Goal: Transaction & Acquisition: Purchase product/service

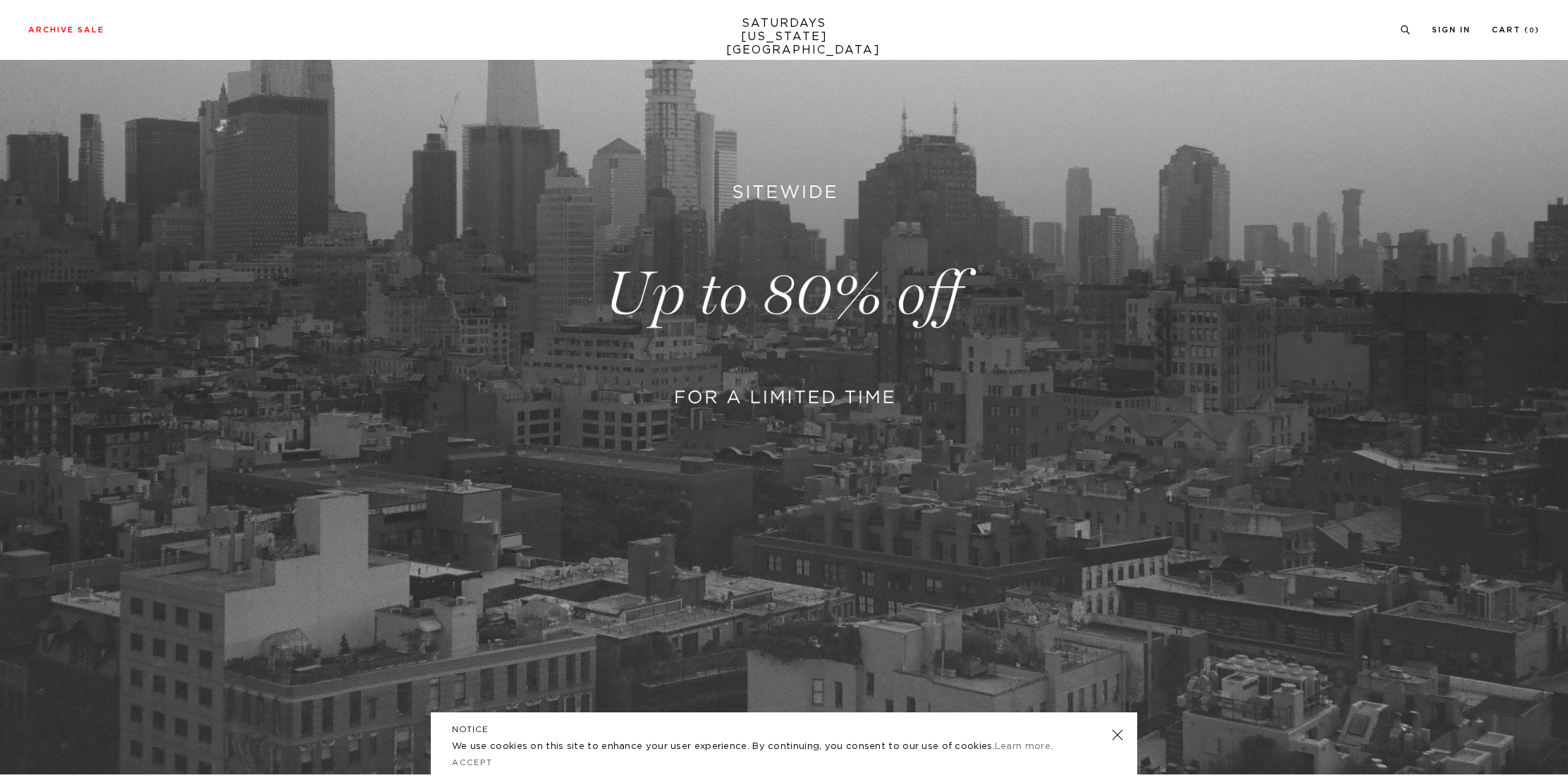
scroll to position [493, 0]
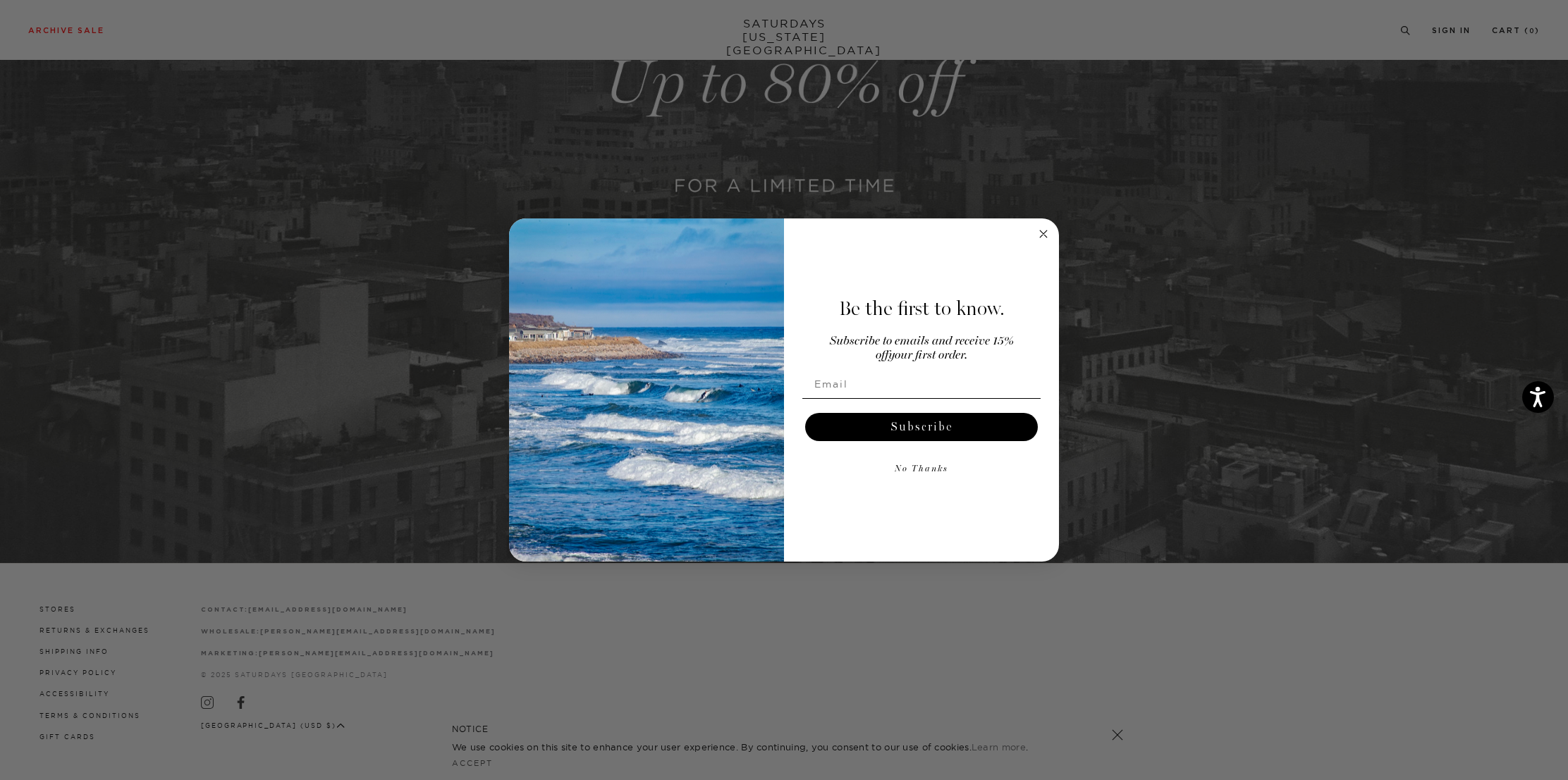
click at [921, 471] on button "No Thanks" at bounding box center [921, 469] width 238 height 28
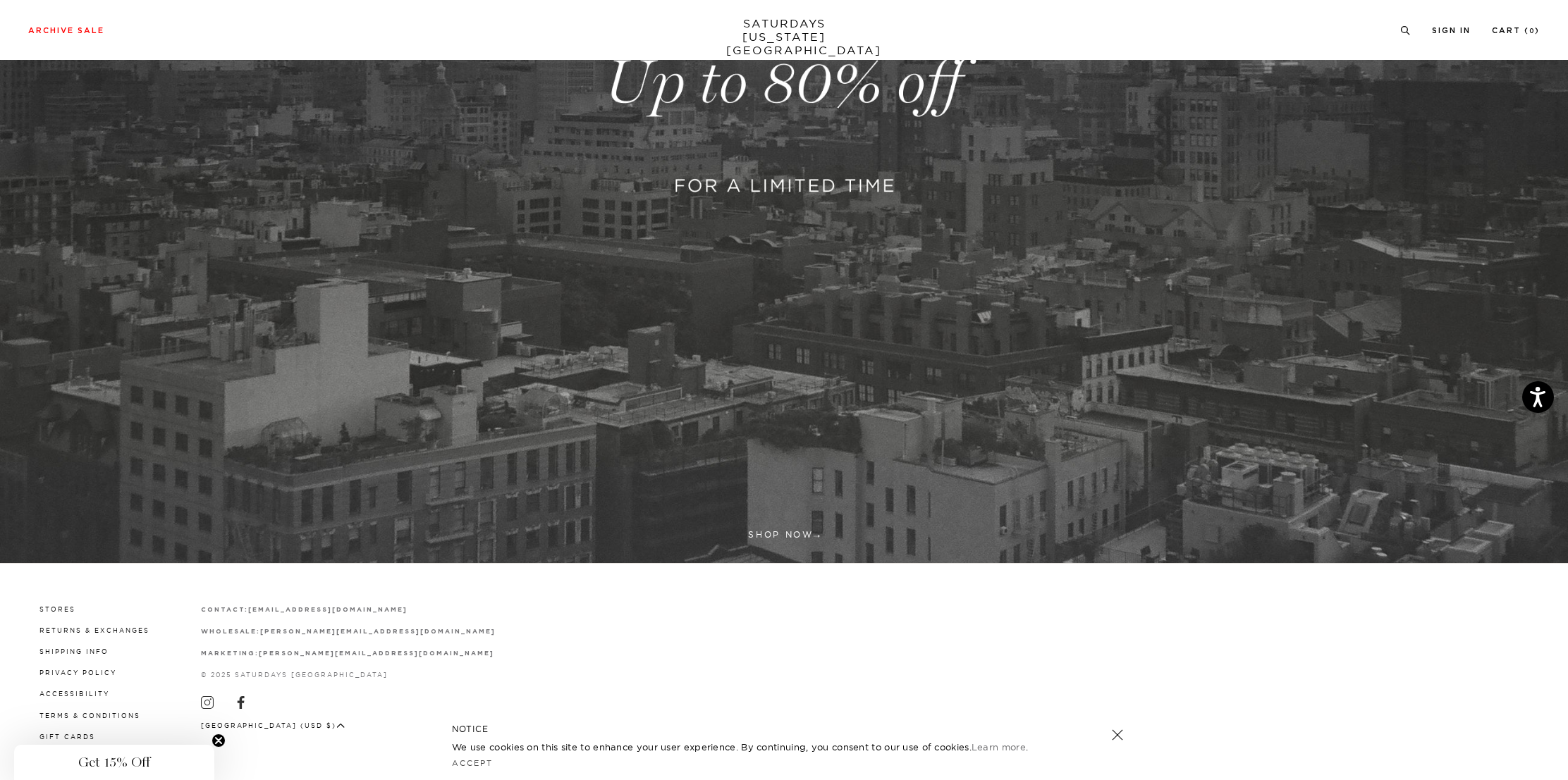
click at [333, 607] on strong "[EMAIL_ADDRESS][DOMAIN_NAME]" at bounding box center [327, 610] width 158 height 6
click at [96, 649] on link "Shipping Info" at bounding box center [74, 651] width 69 height 8
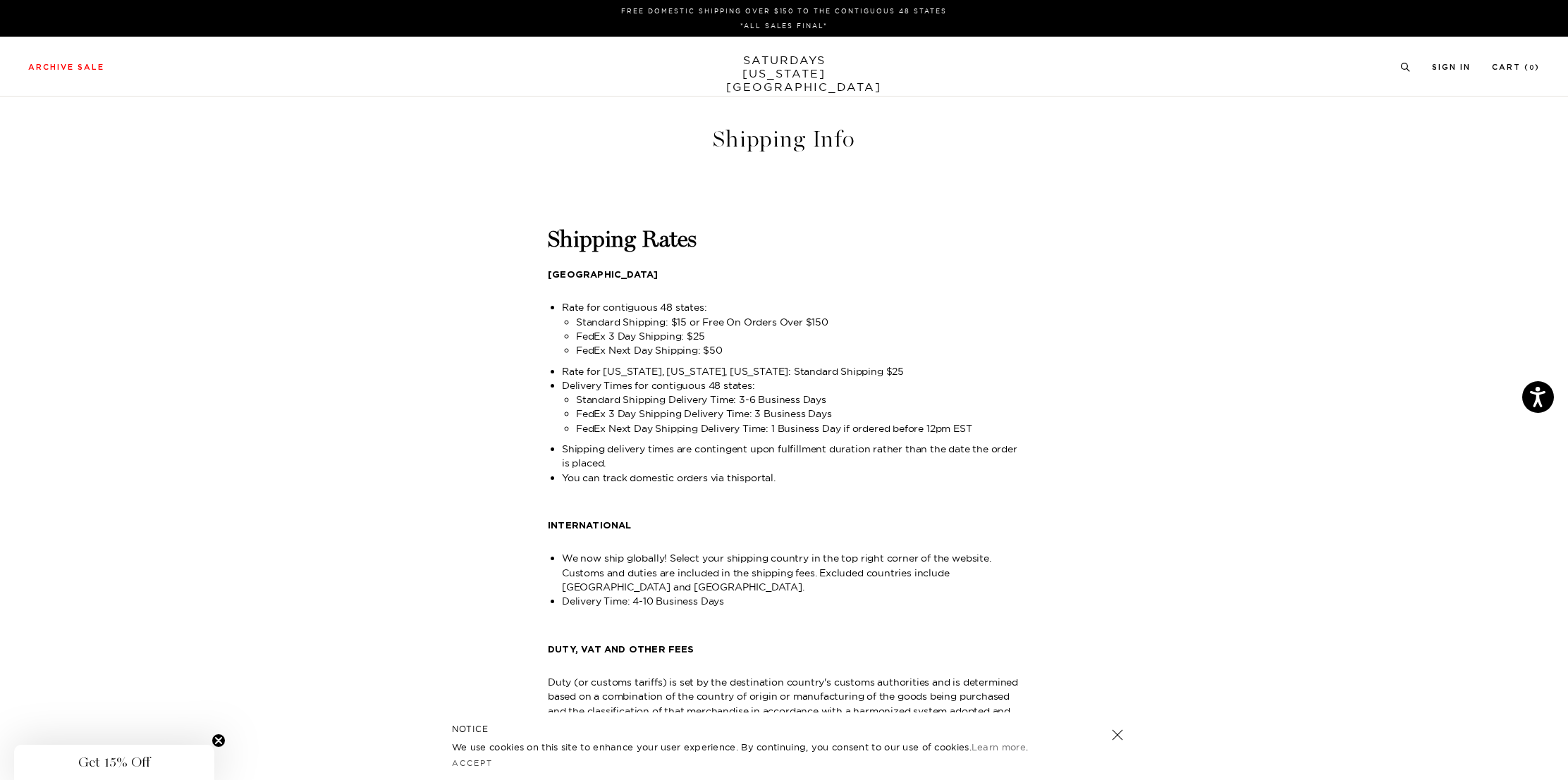
click at [764, 482] on link "portal" at bounding box center [759, 478] width 29 height 13
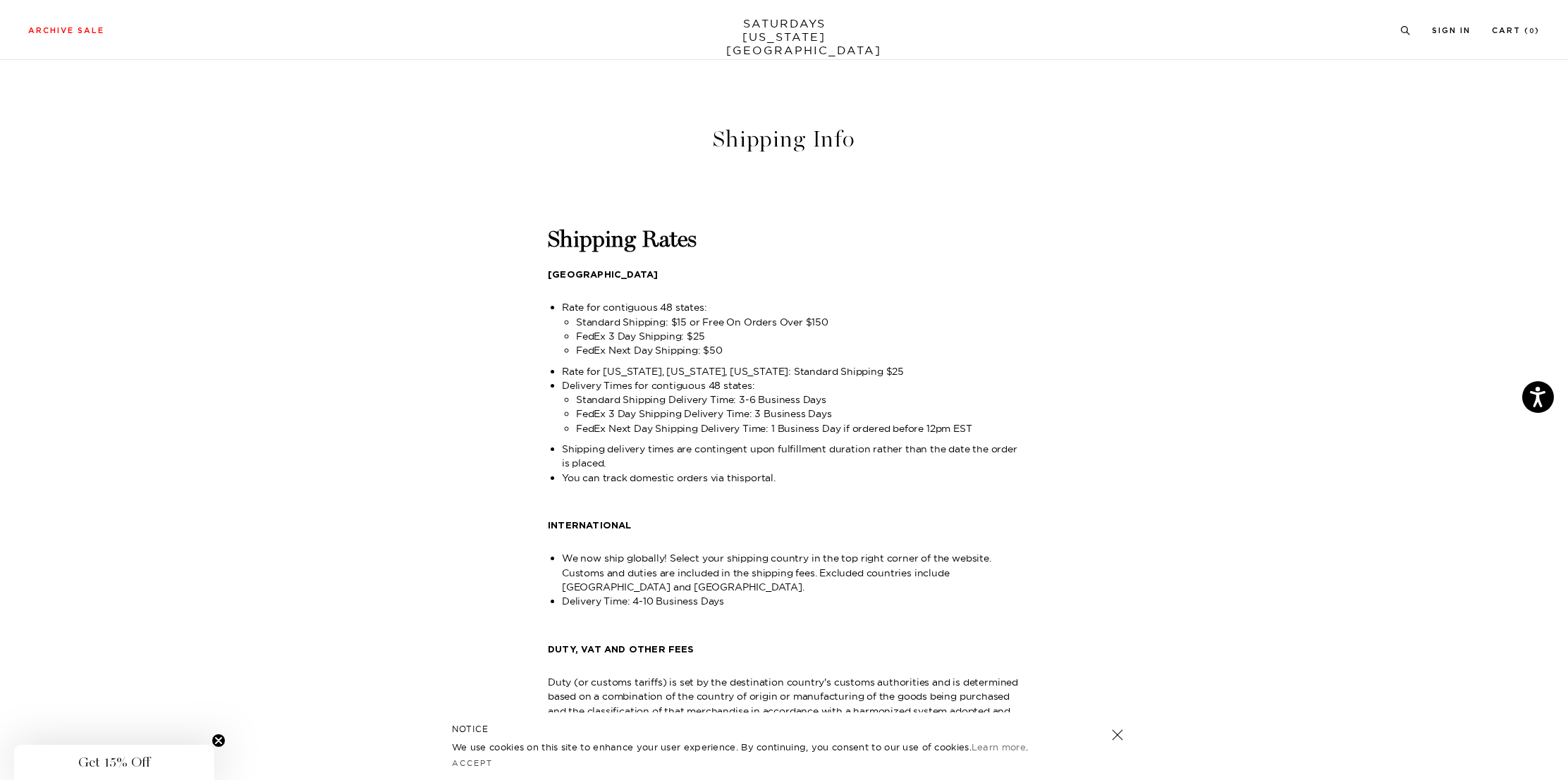
scroll to position [3, 0]
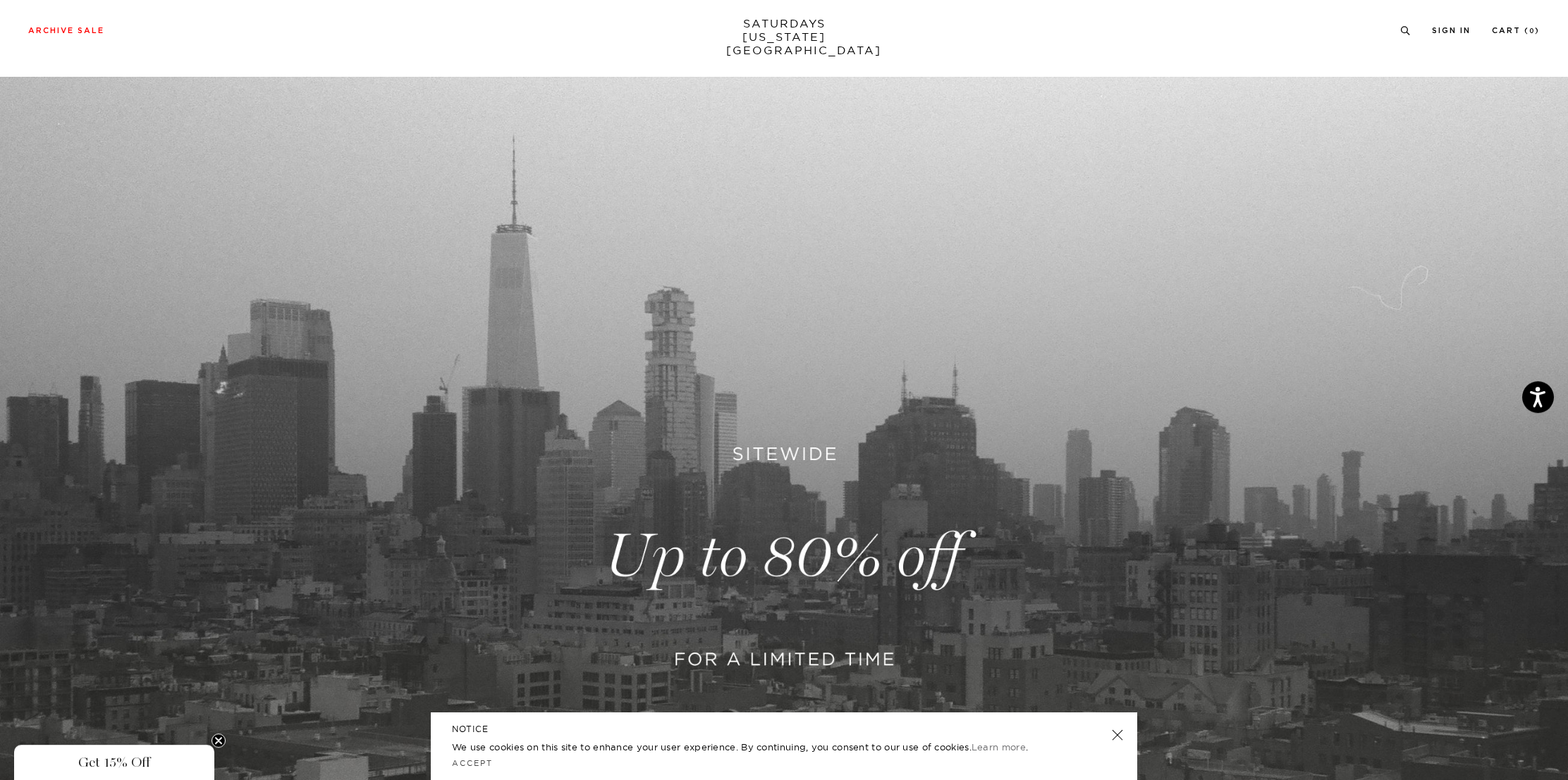
scroll to position [22, 0]
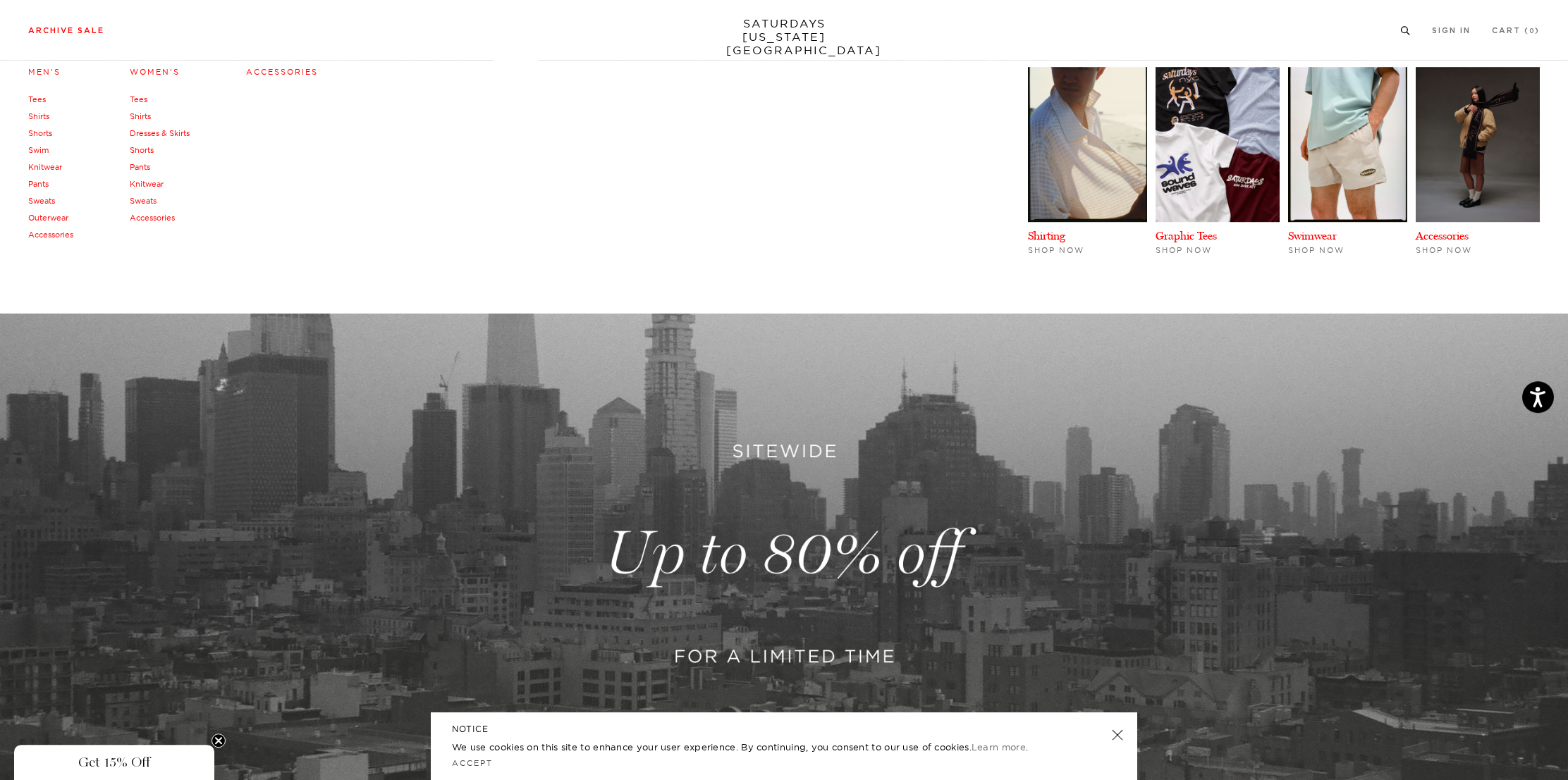
click at [38, 150] on link "Swim" at bounding box center [38, 150] width 21 height 10
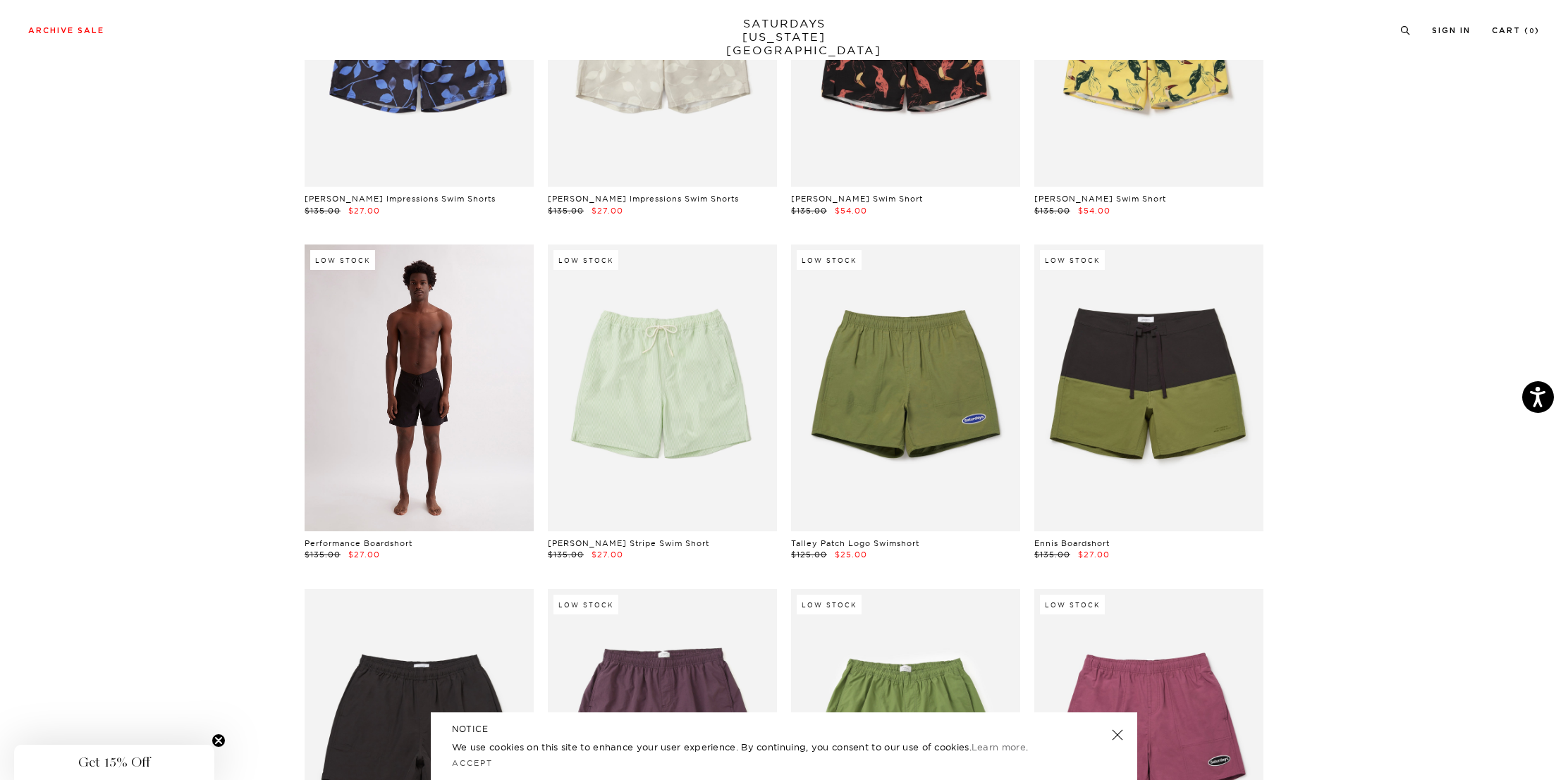
scroll to position [249, 0]
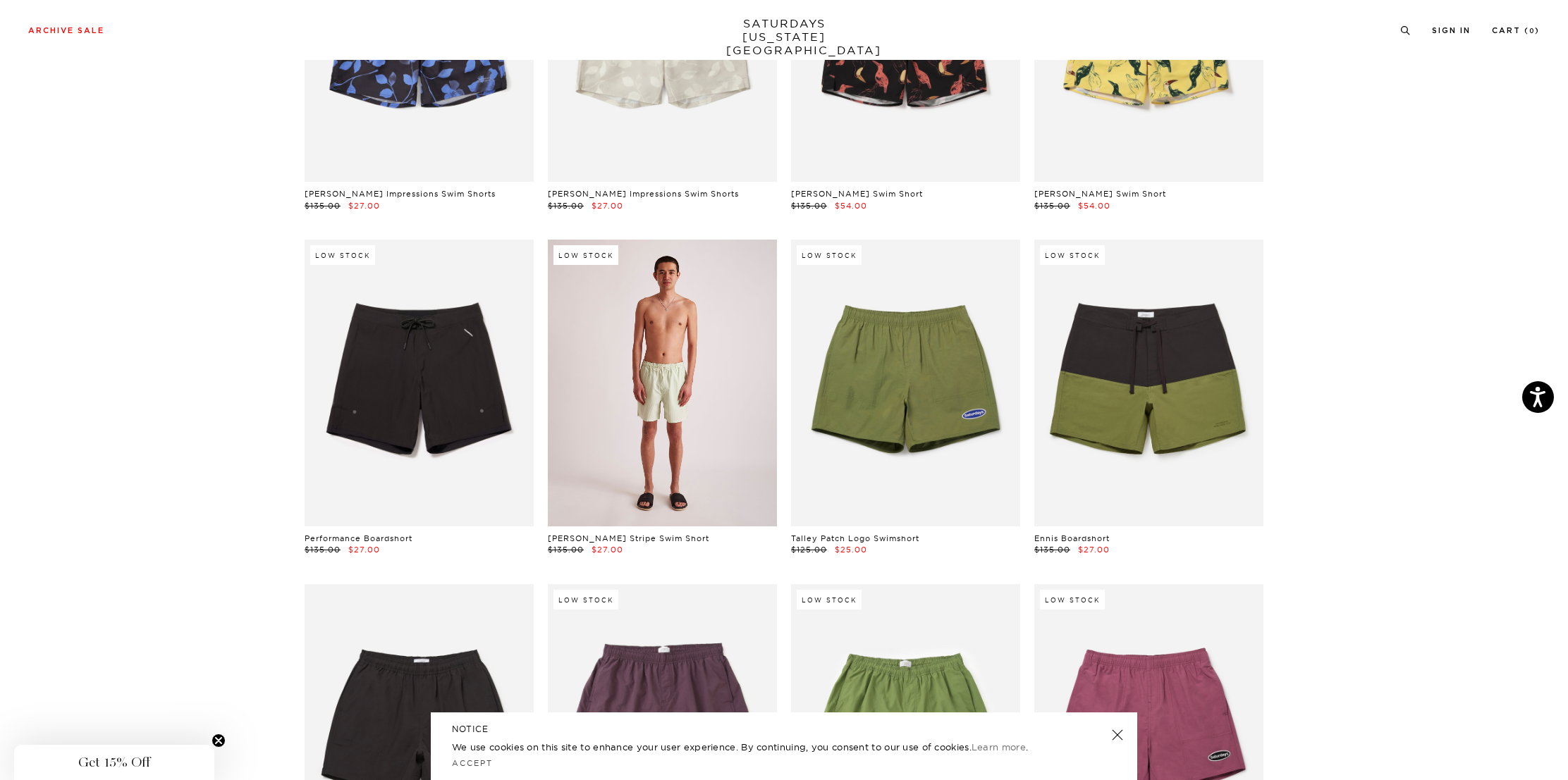
click at [665, 369] on link at bounding box center [663, 382] width 229 height 286
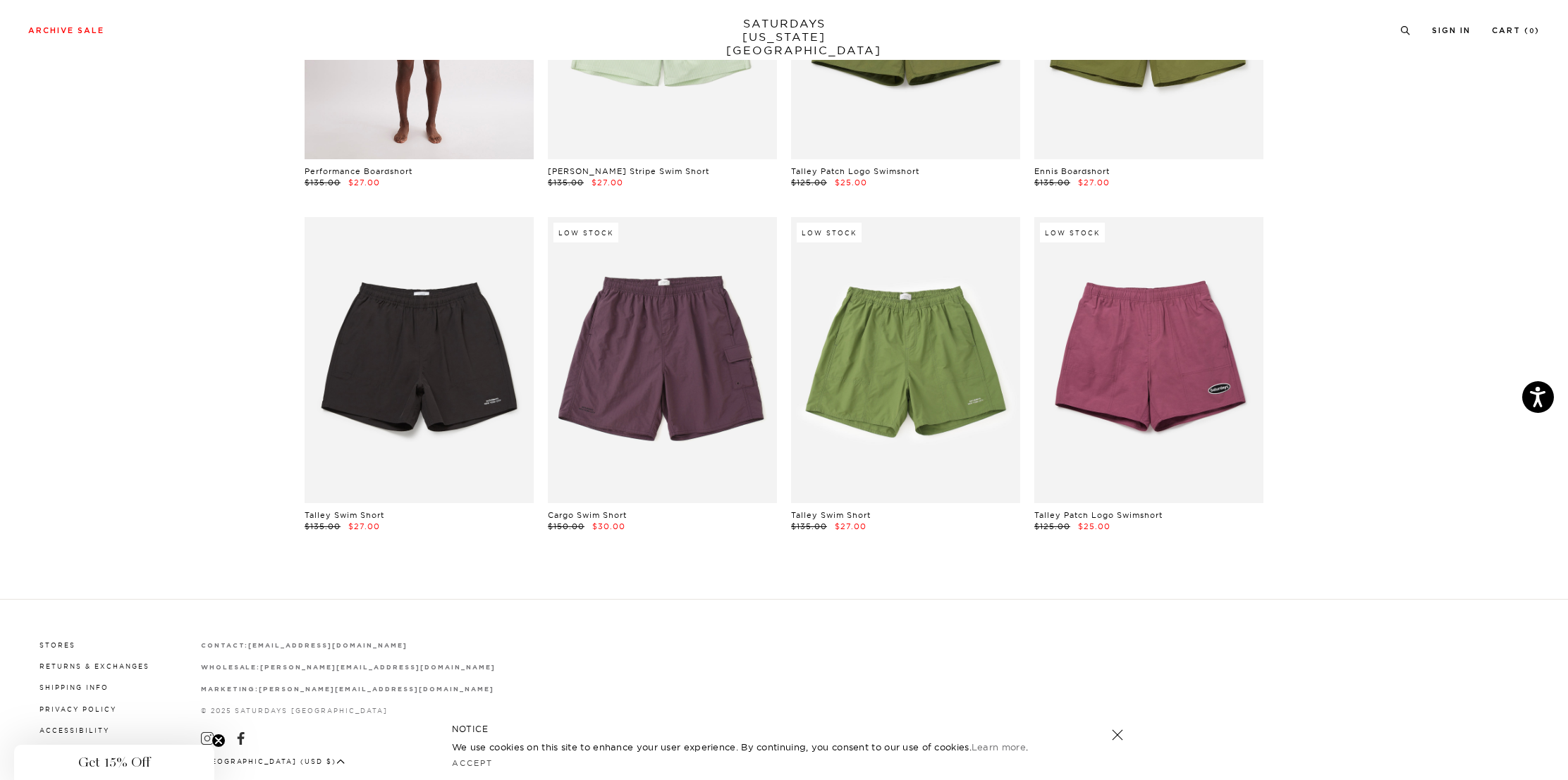
scroll to position [647, 0]
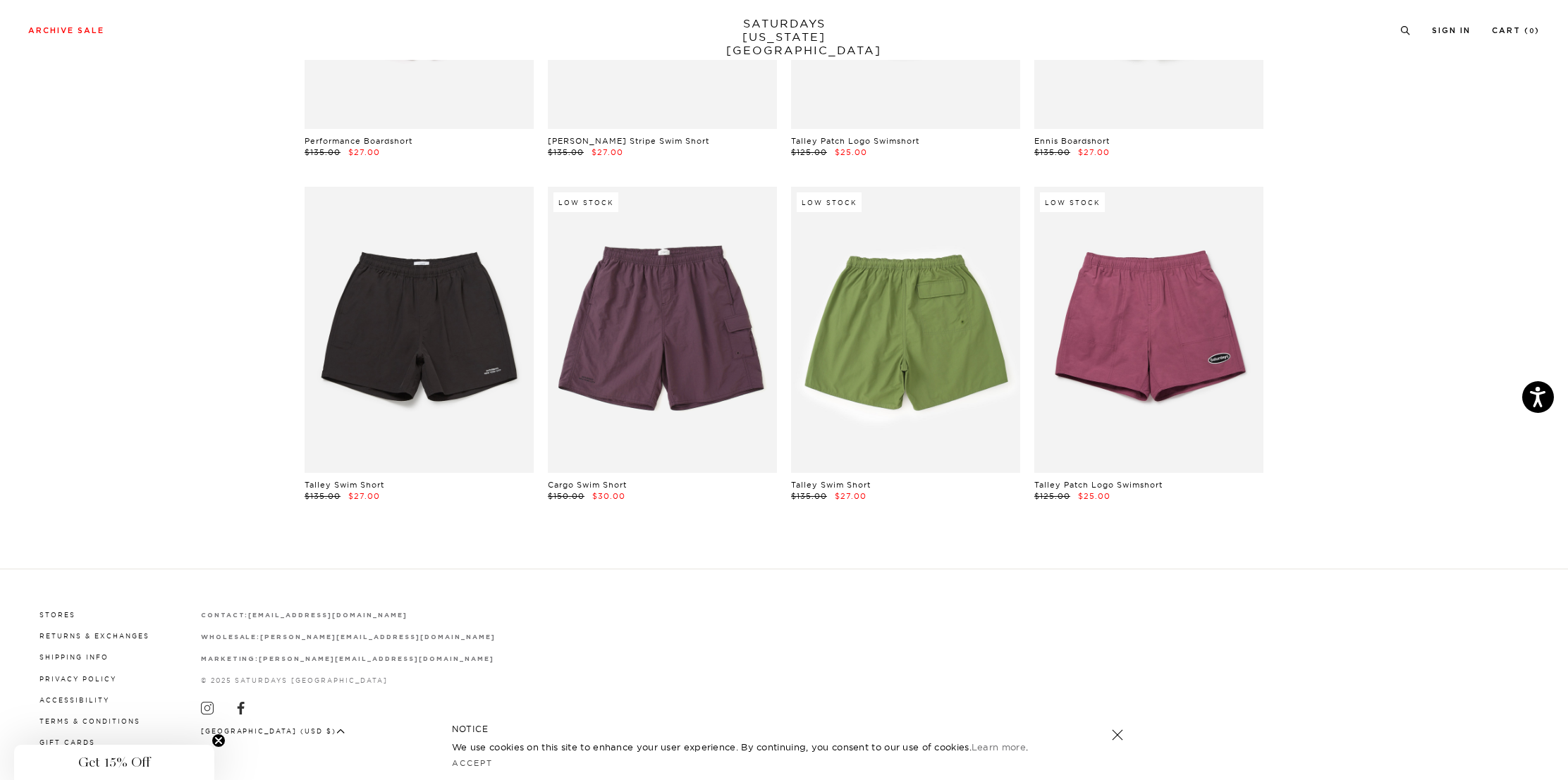
click at [843, 327] on link at bounding box center [905, 330] width 229 height 286
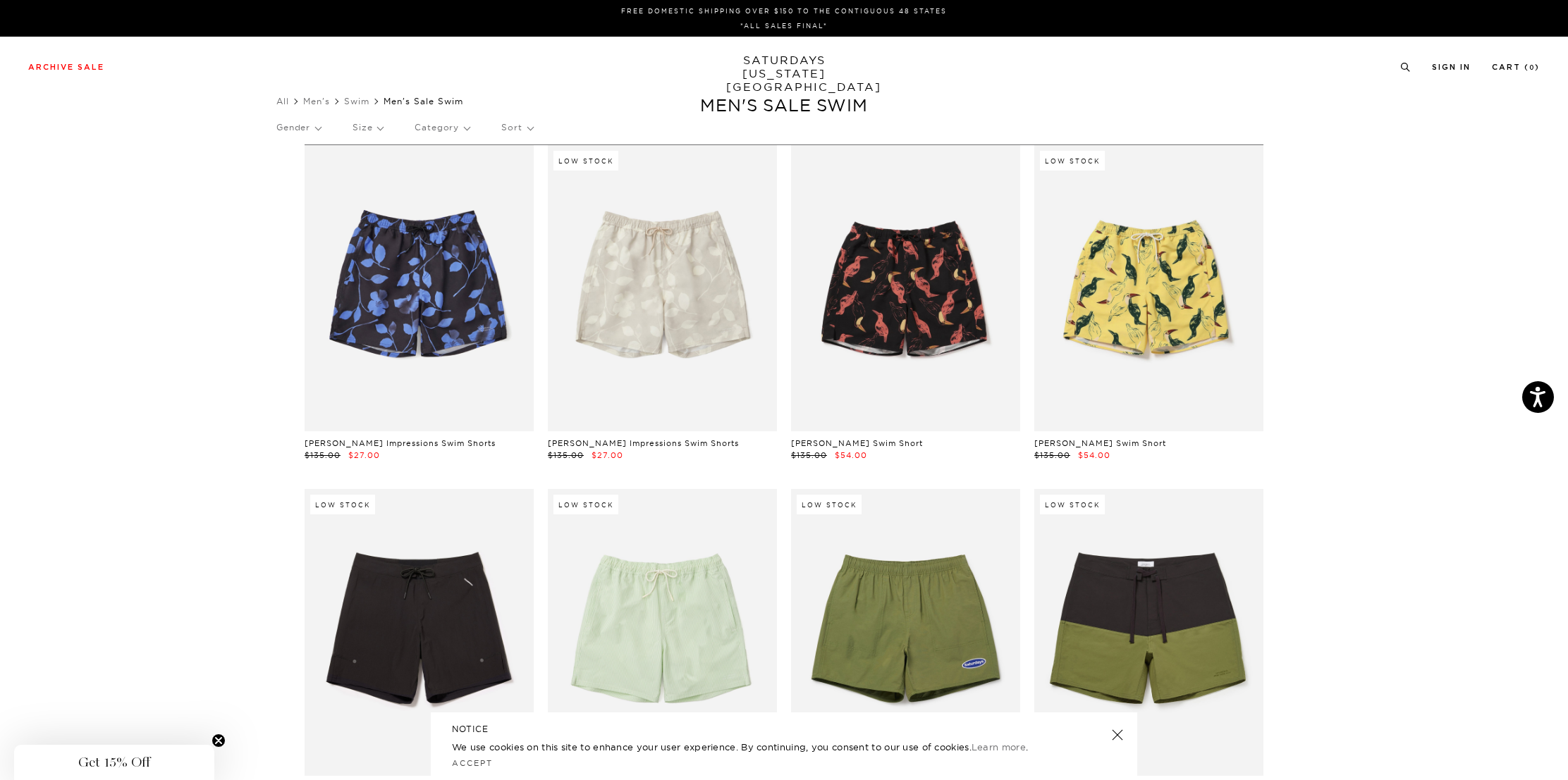
click at [530, 126] on p "Sort" at bounding box center [516, 127] width 31 height 33
click at [456, 124] on p "Category" at bounding box center [441, 127] width 55 height 33
click at [366, 123] on p "Size" at bounding box center [368, 127] width 30 height 33
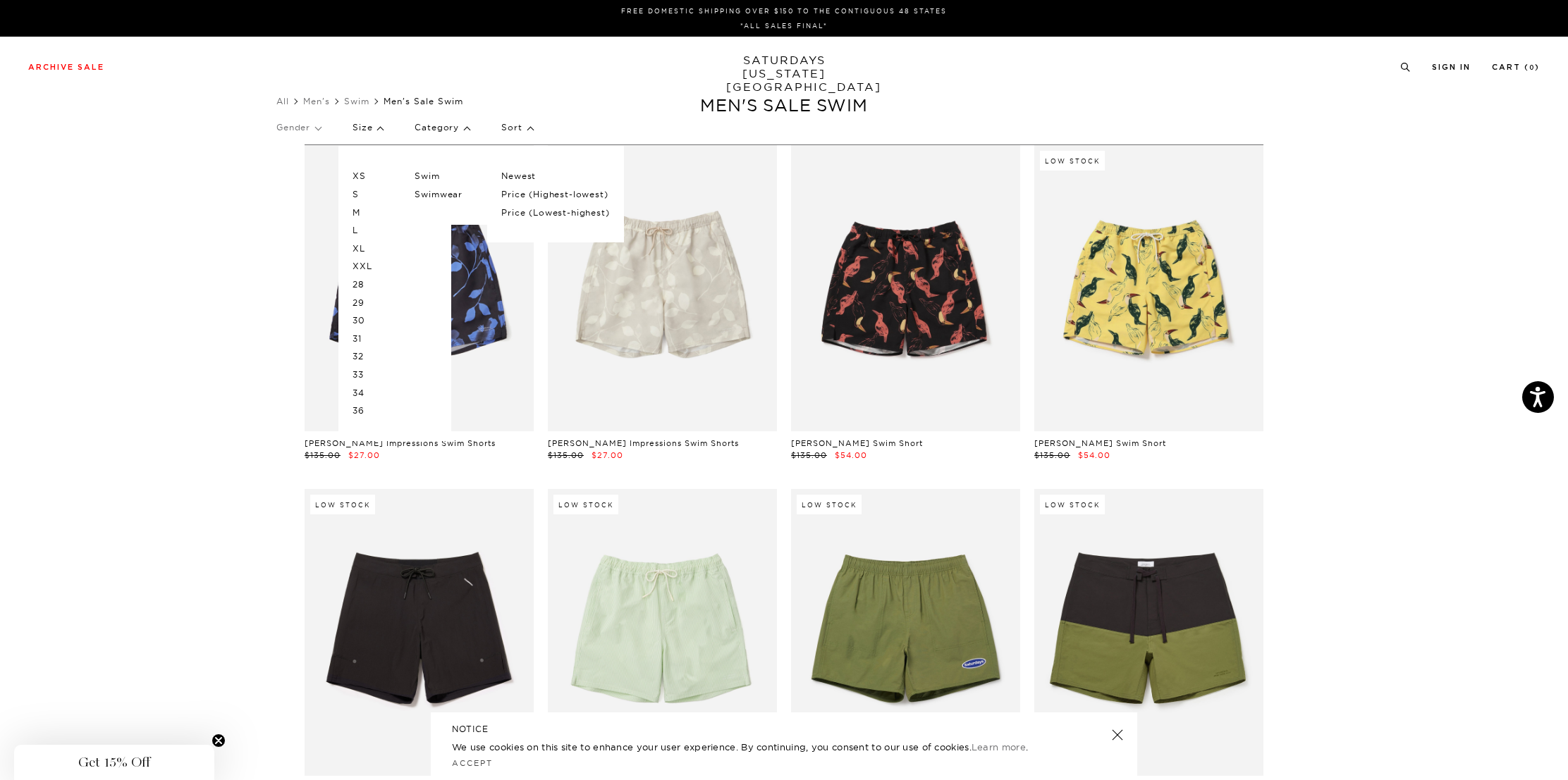
click at [363, 228] on p "L" at bounding box center [395, 230] width 84 height 18
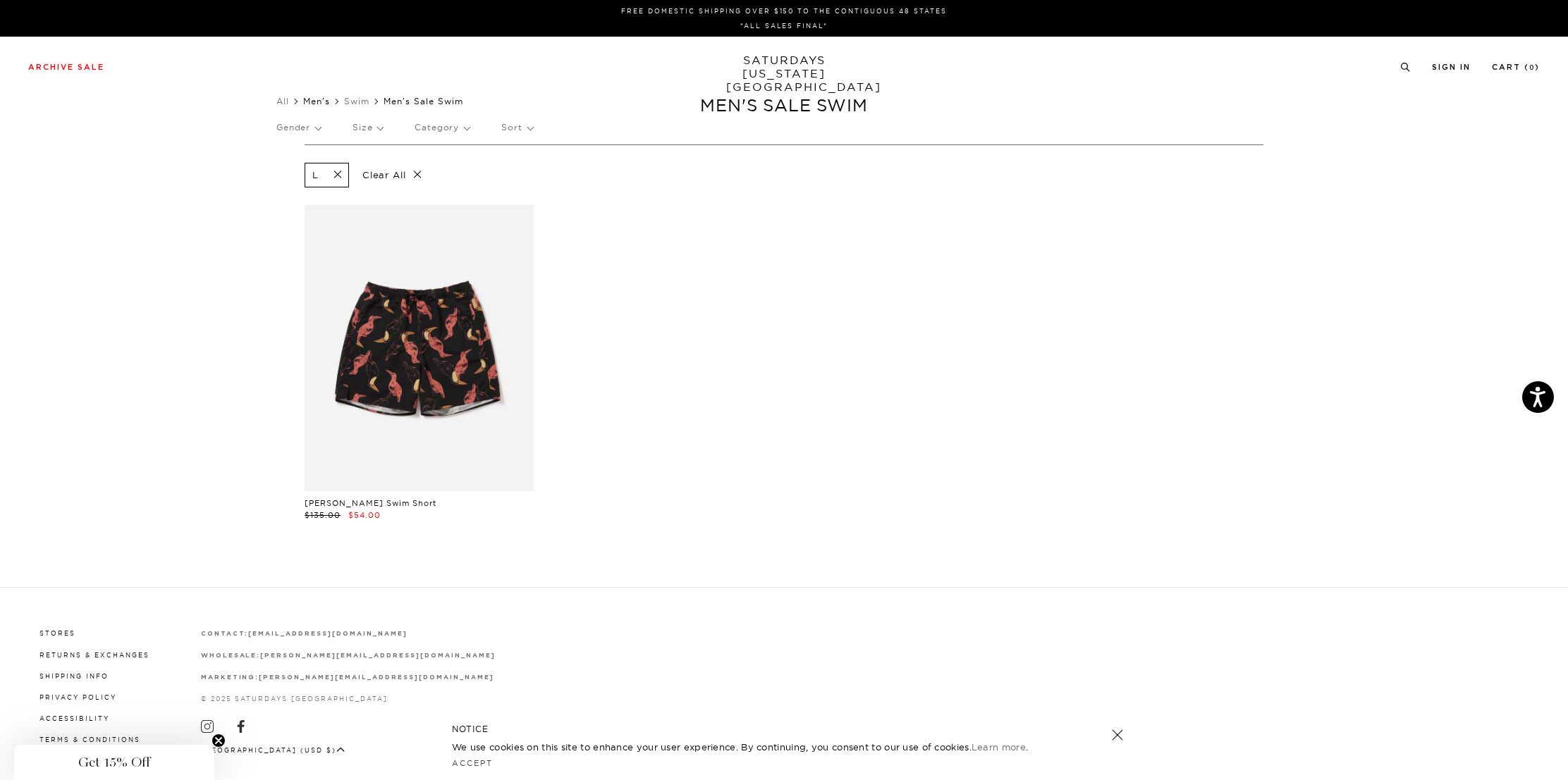
click at [321, 101] on link "Men's" at bounding box center [317, 100] width 27 height 10
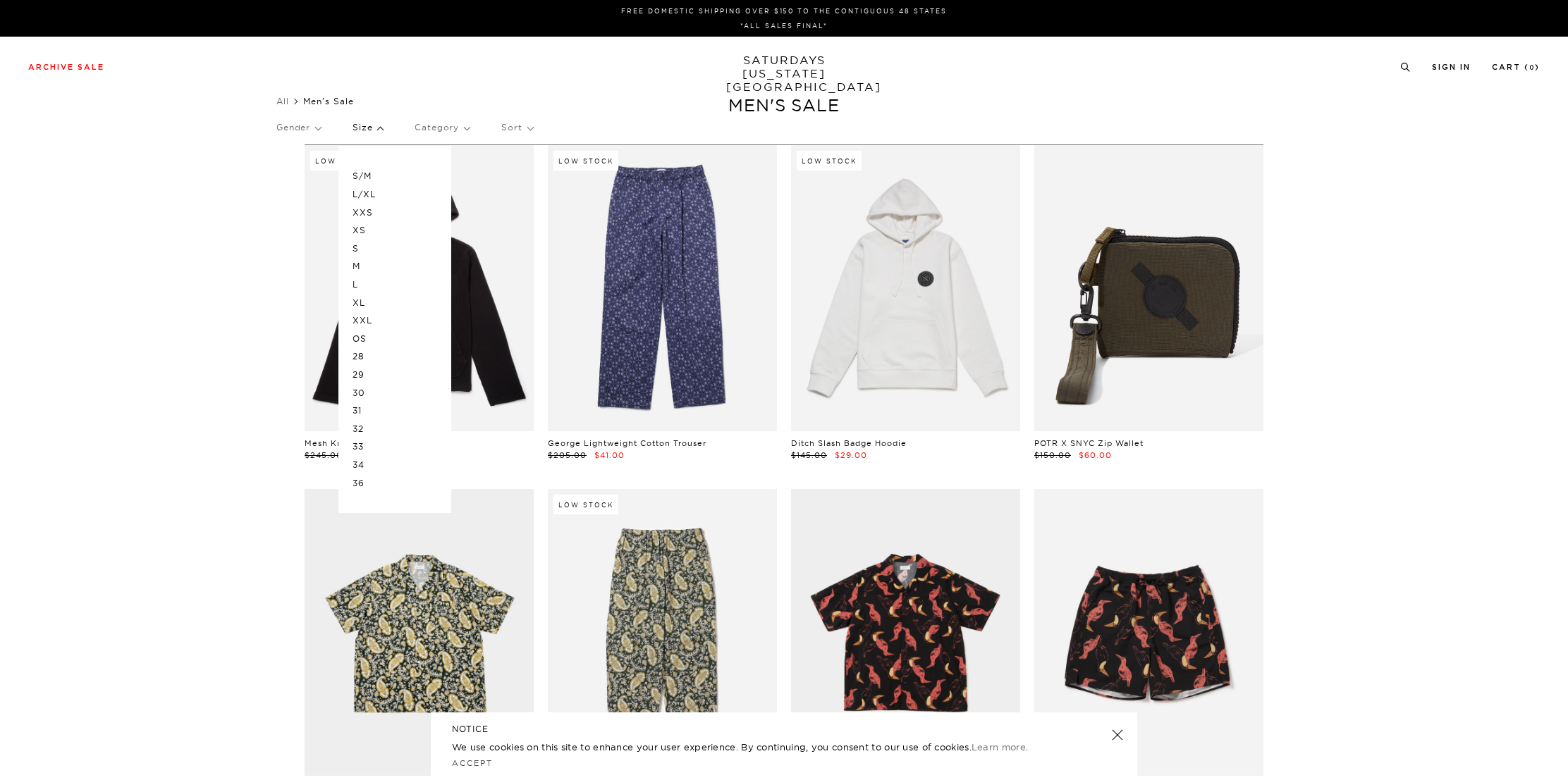
click at [374, 279] on p "L" at bounding box center [395, 284] width 84 height 18
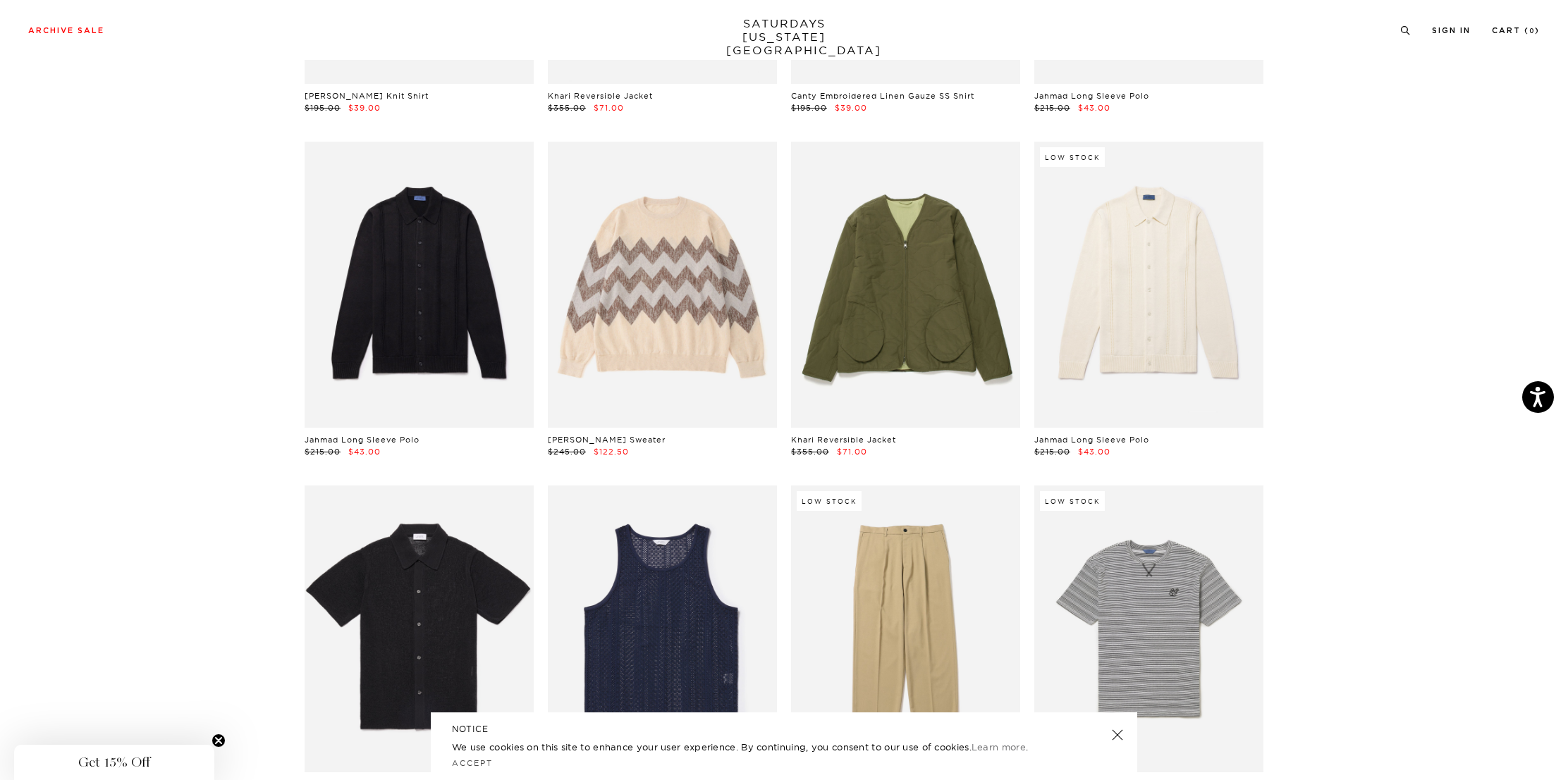
scroll to position [1433, 0]
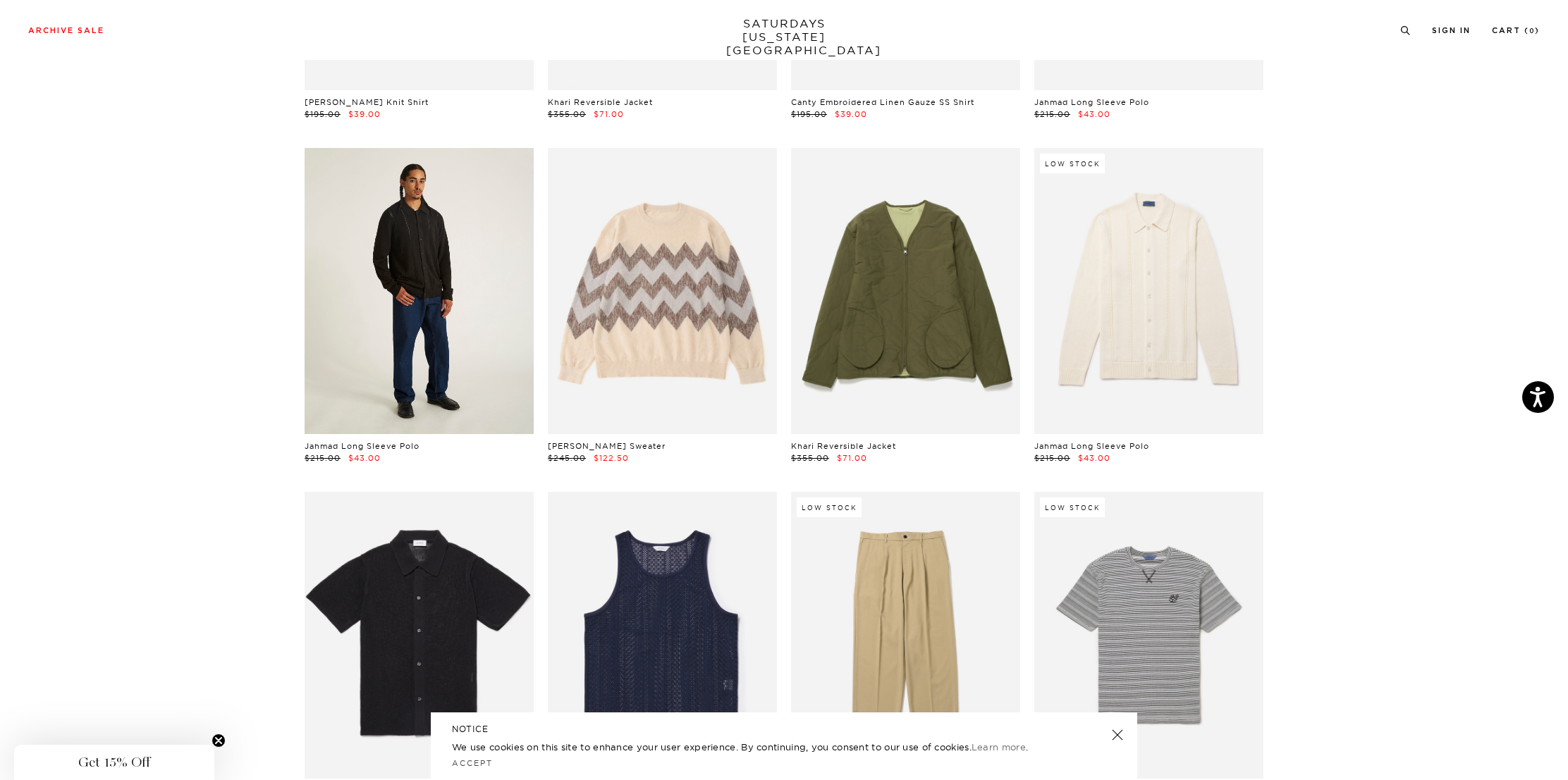
click at [333, 296] on link at bounding box center [419, 291] width 229 height 286
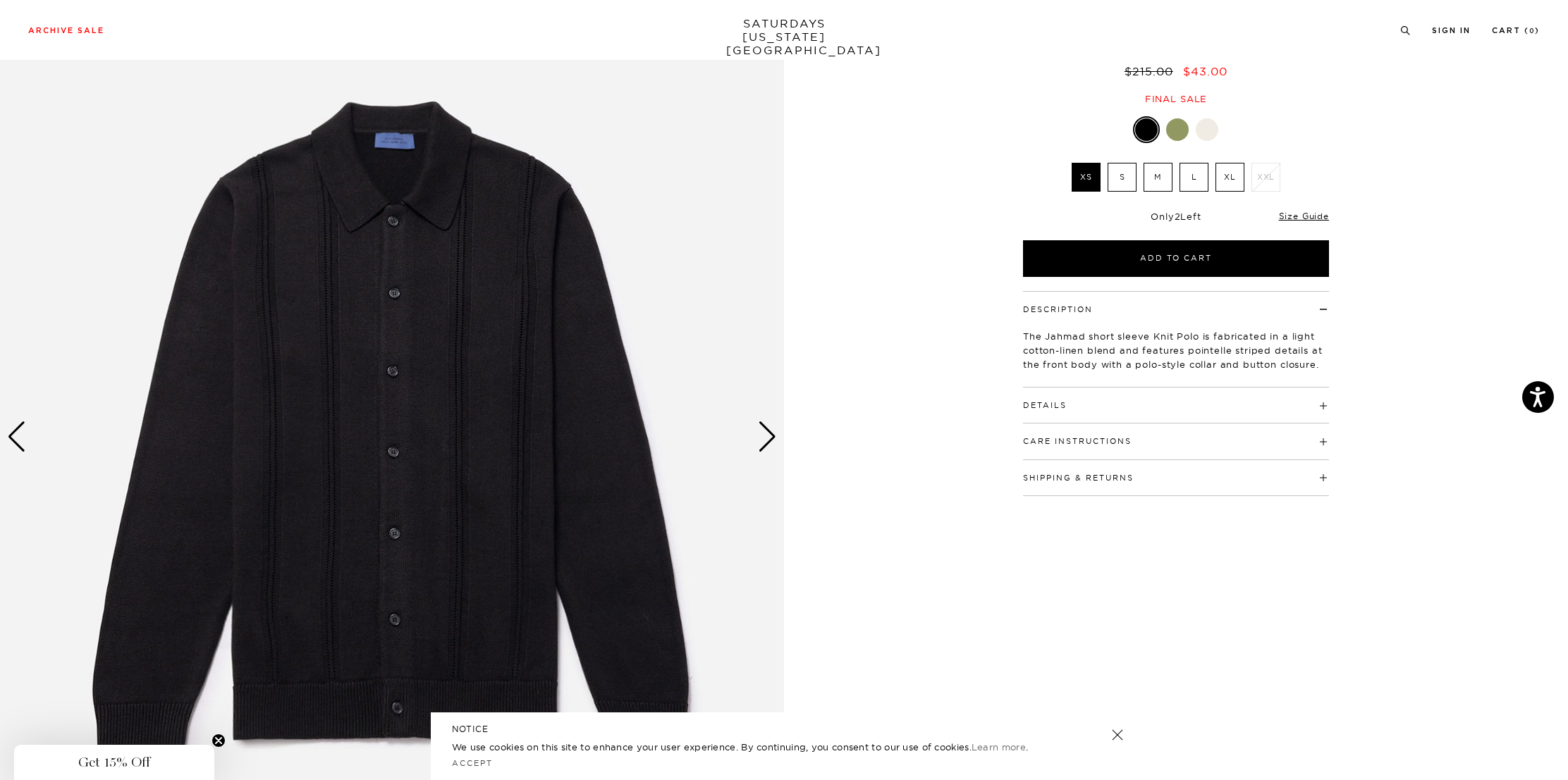
scroll to position [122, 0]
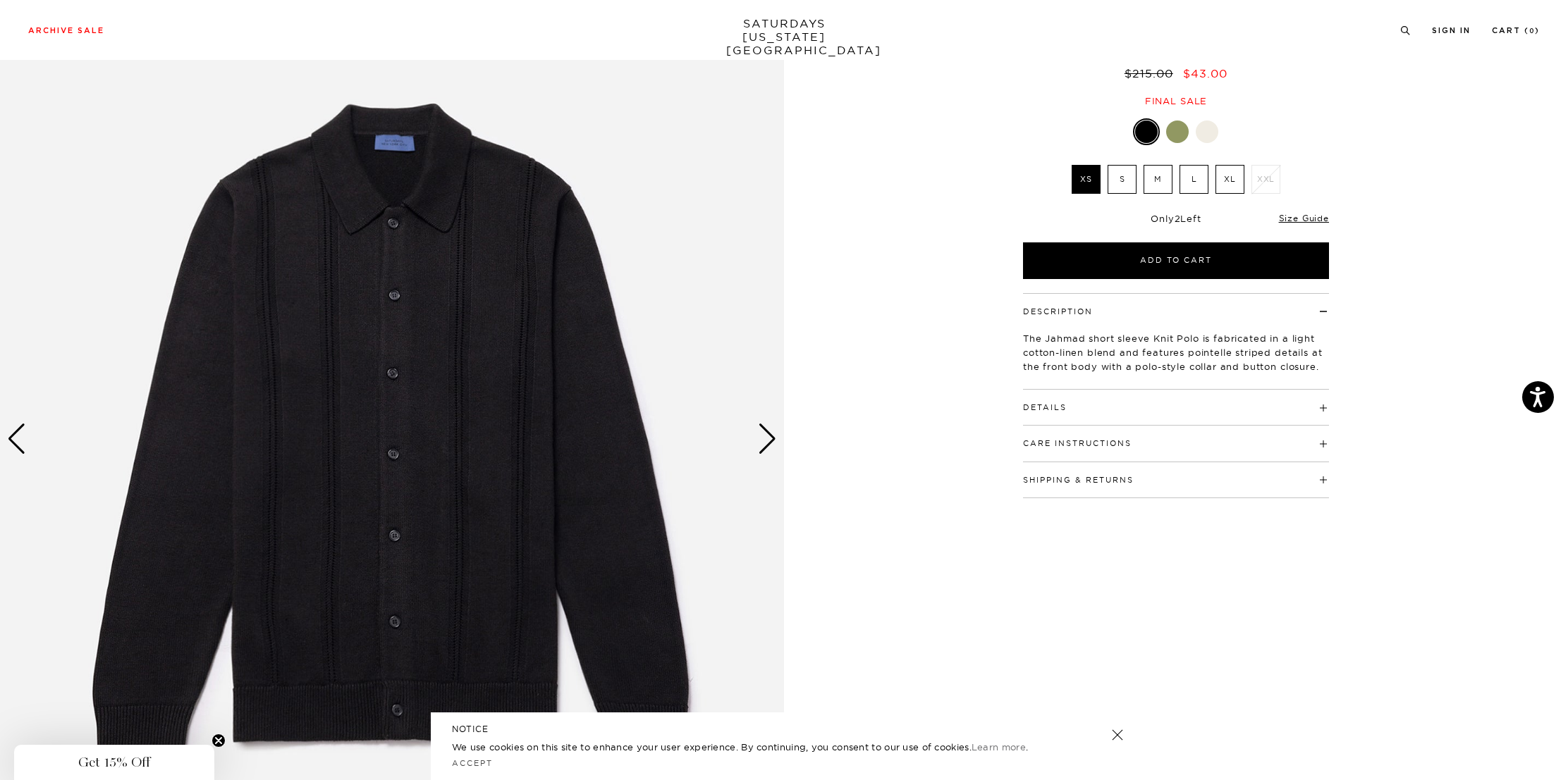
click at [1183, 132] on div at bounding box center [1177, 131] width 22 height 22
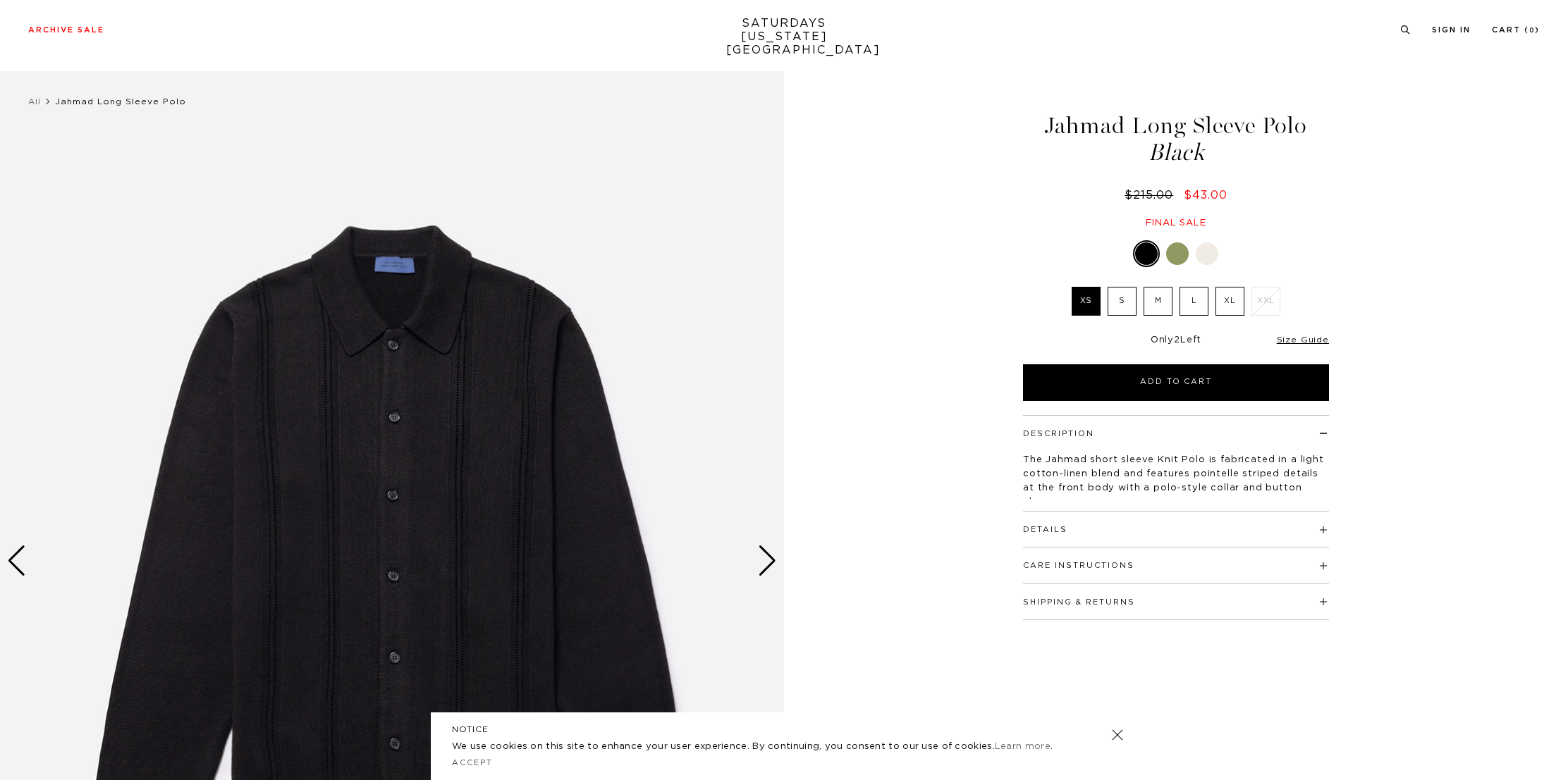
scroll to position [122, 0]
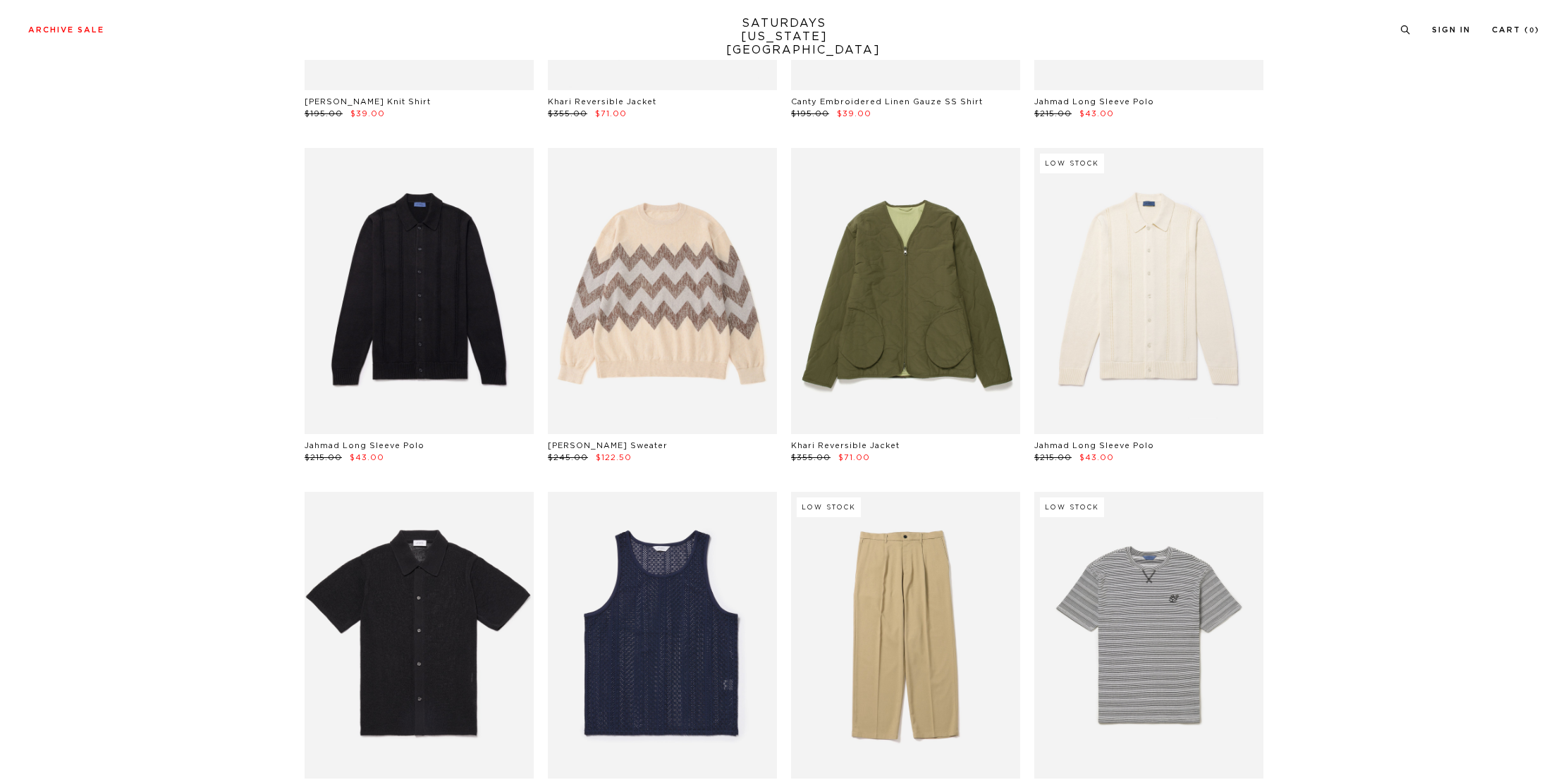
scroll to position [1433, 0]
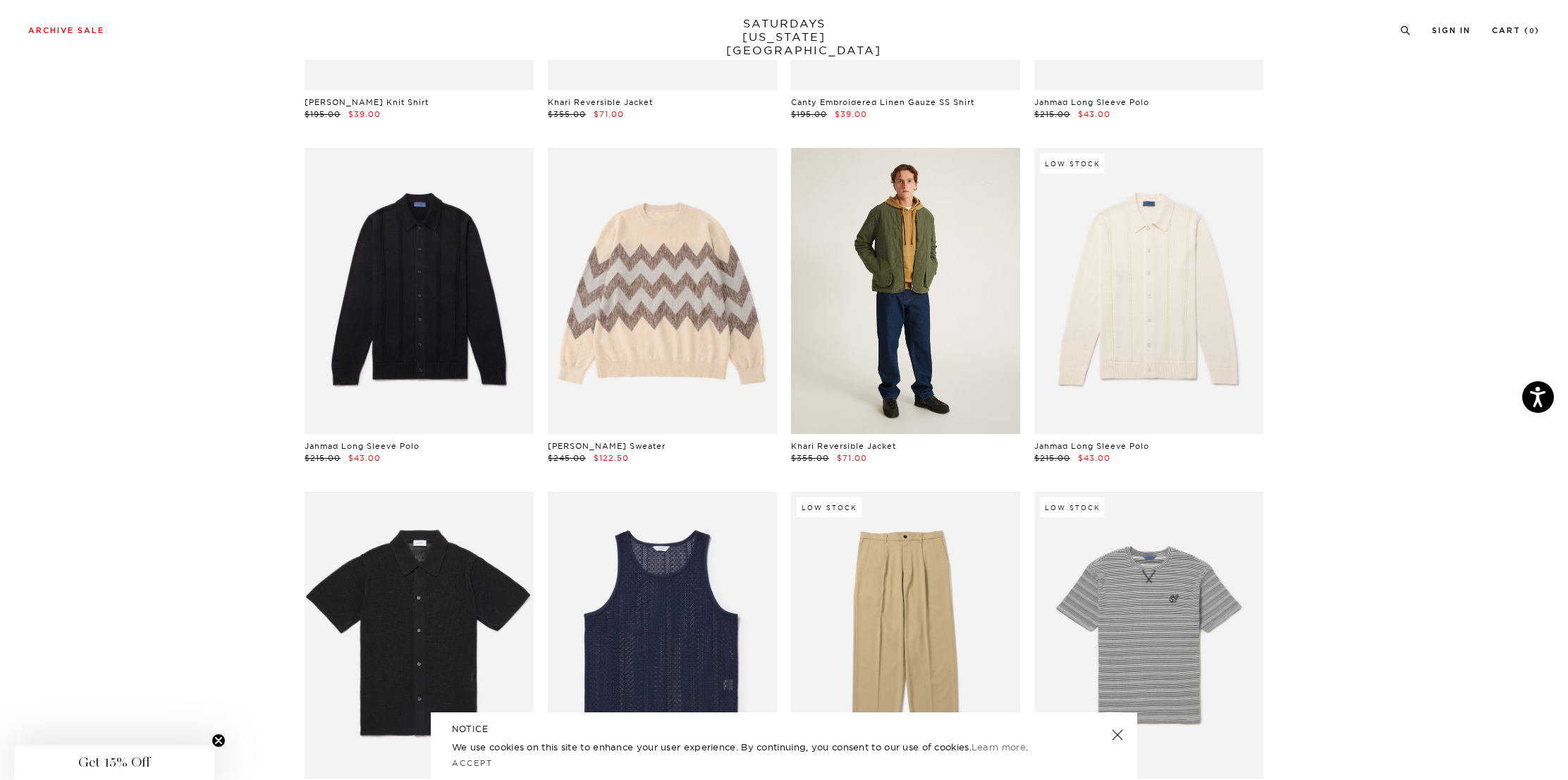
click at [904, 231] on link at bounding box center [905, 291] width 229 height 286
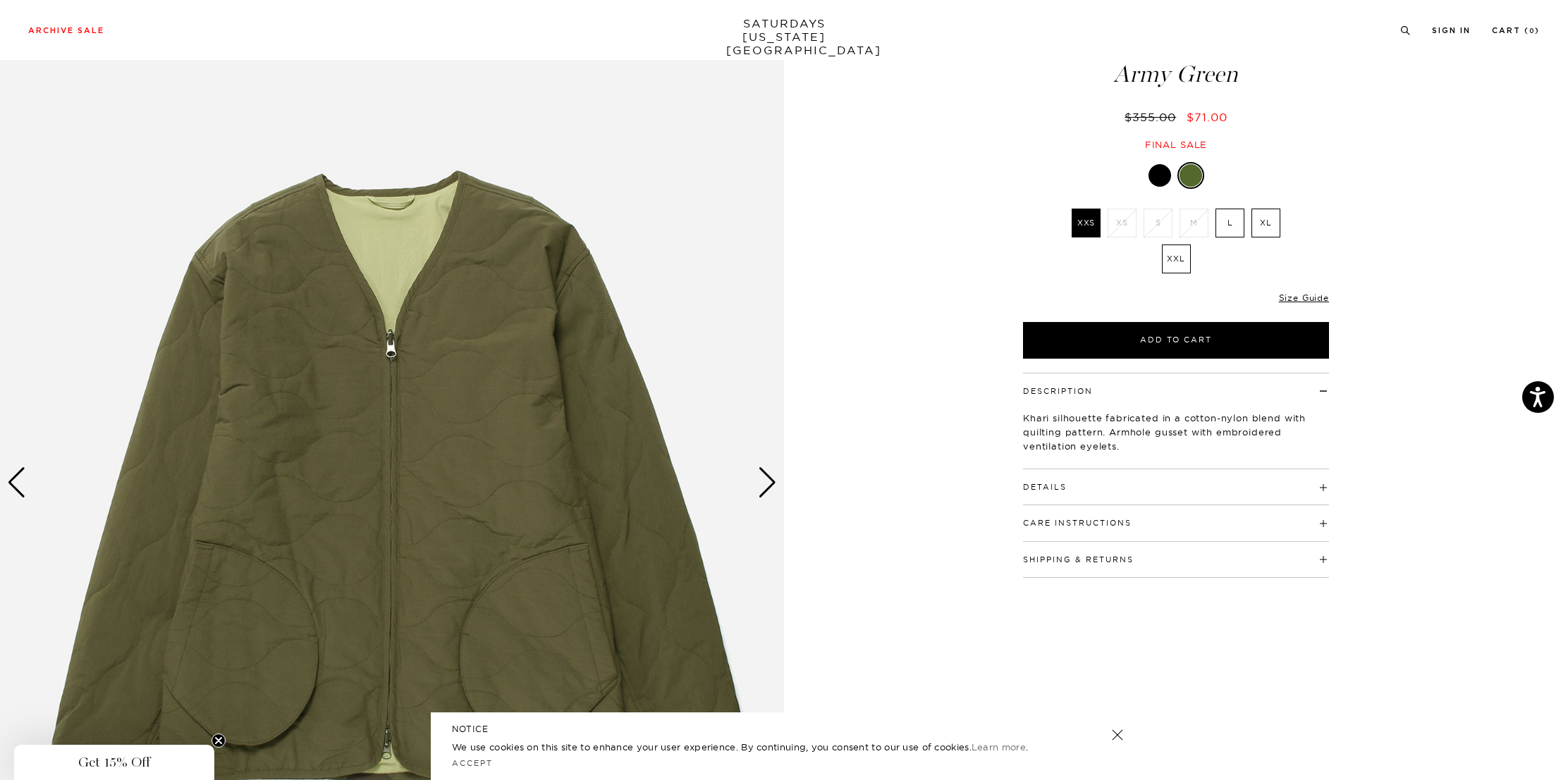
scroll to position [77, 0]
click at [1272, 230] on label "XL" at bounding box center [1265, 224] width 29 height 29
click at [0, 0] on input "XL" at bounding box center [0, 0] width 0 height 0
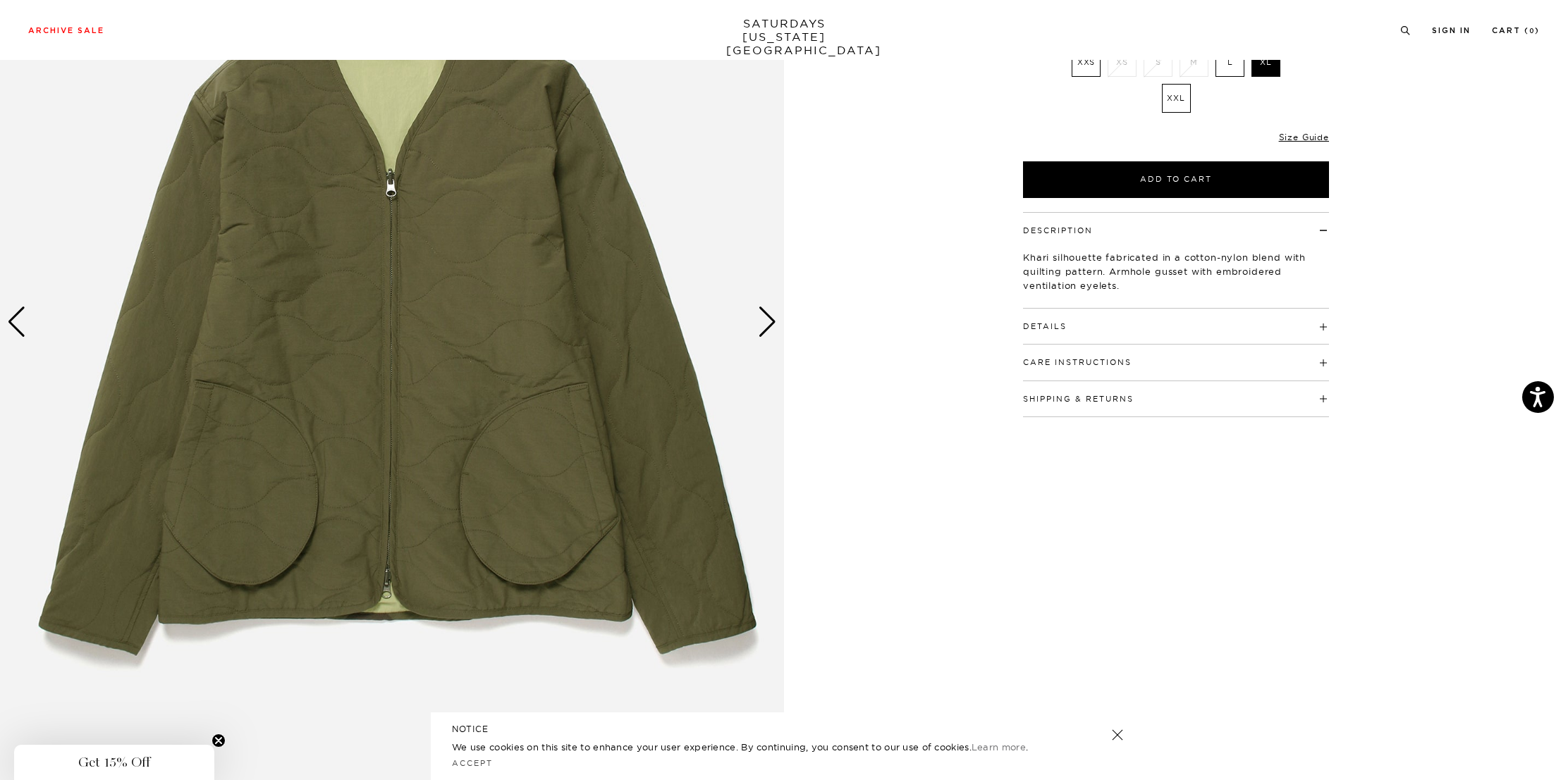
scroll to position [237, 0]
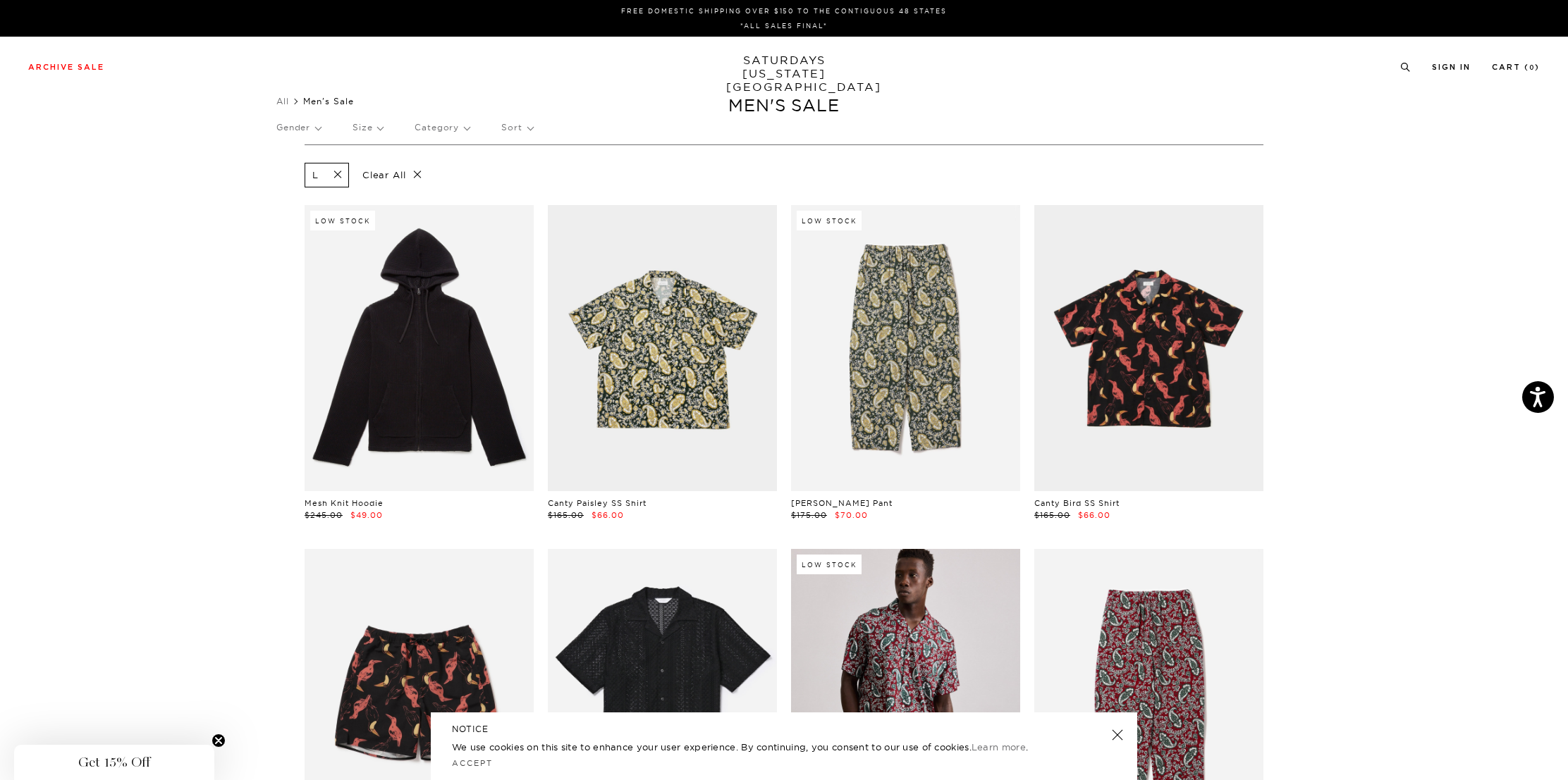
click at [341, 171] on span at bounding box center [333, 175] width 29 height 14
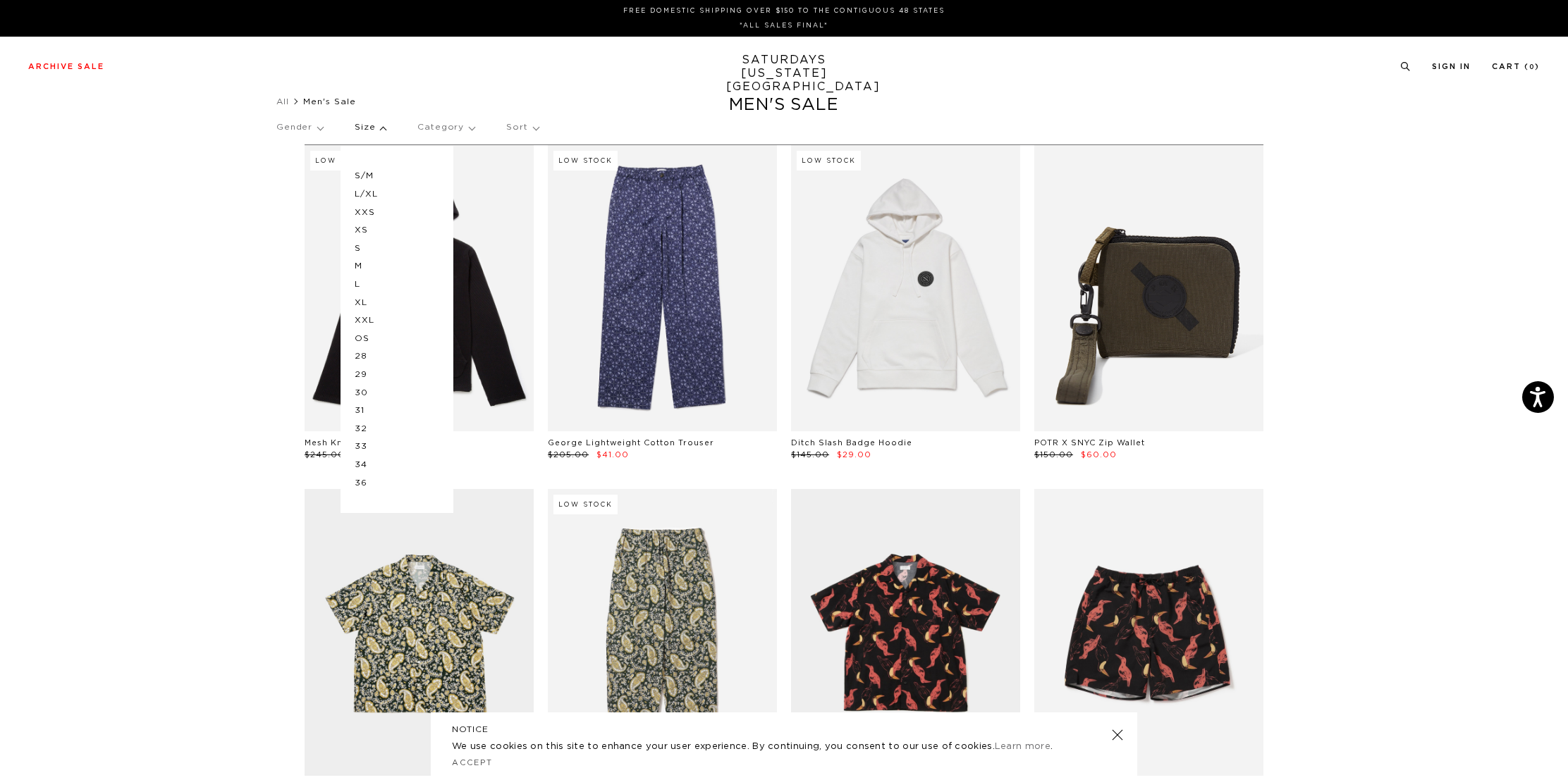
click at [377, 303] on p "XL" at bounding box center [397, 302] width 84 height 18
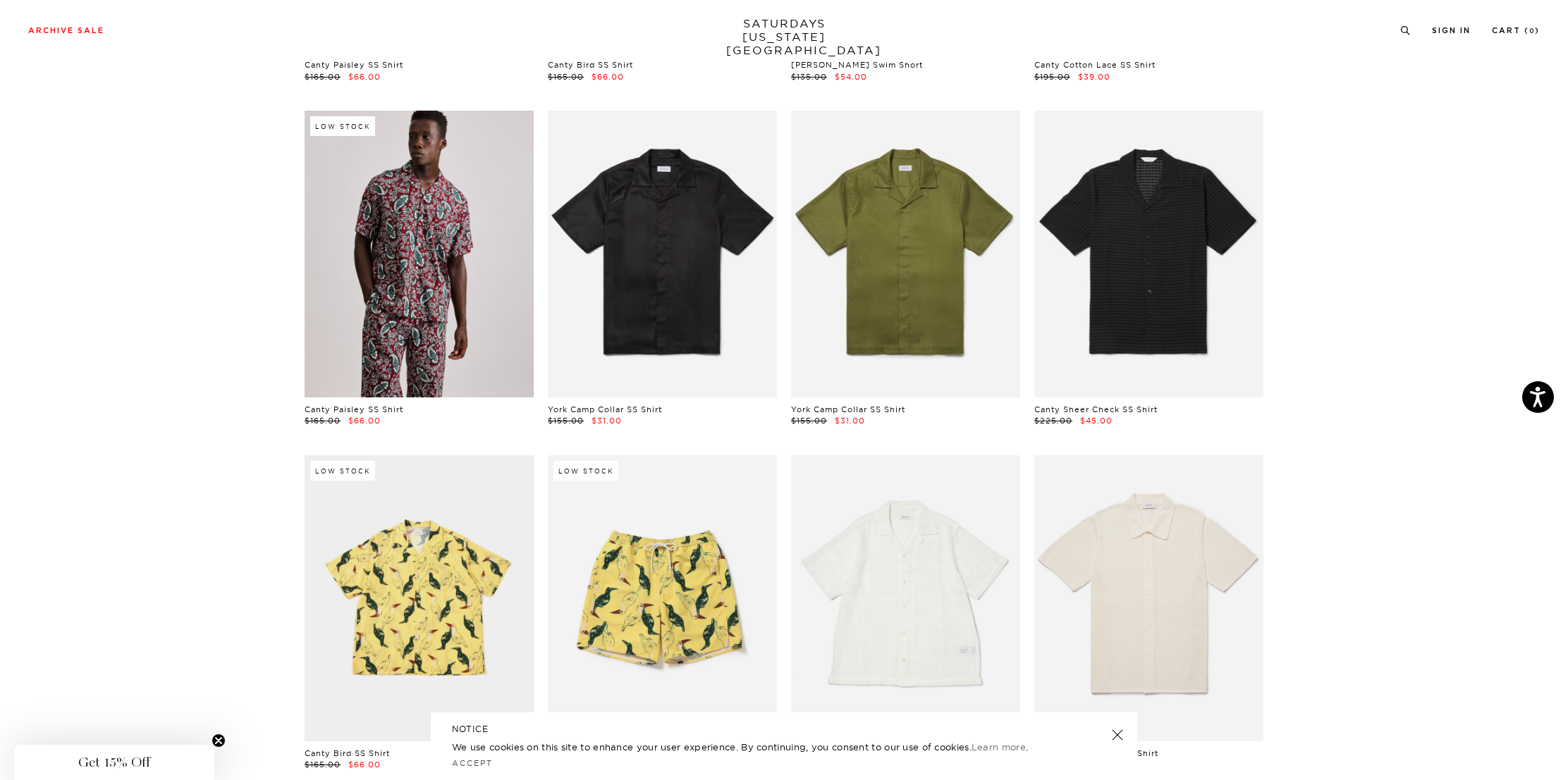
scroll to position [439, 0]
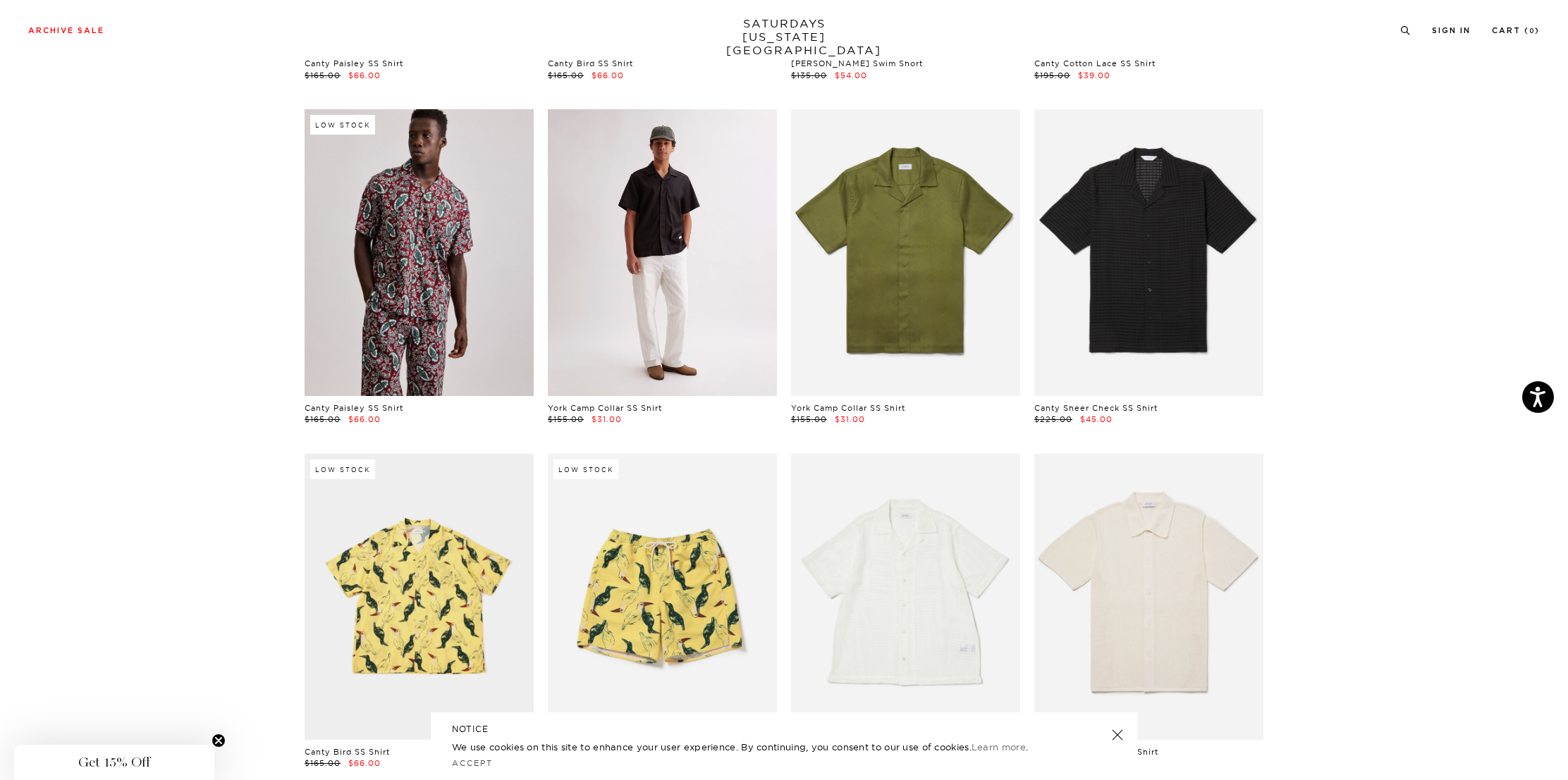
click at [669, 260] on link at bounding box center [663, 252] width 229 height 286
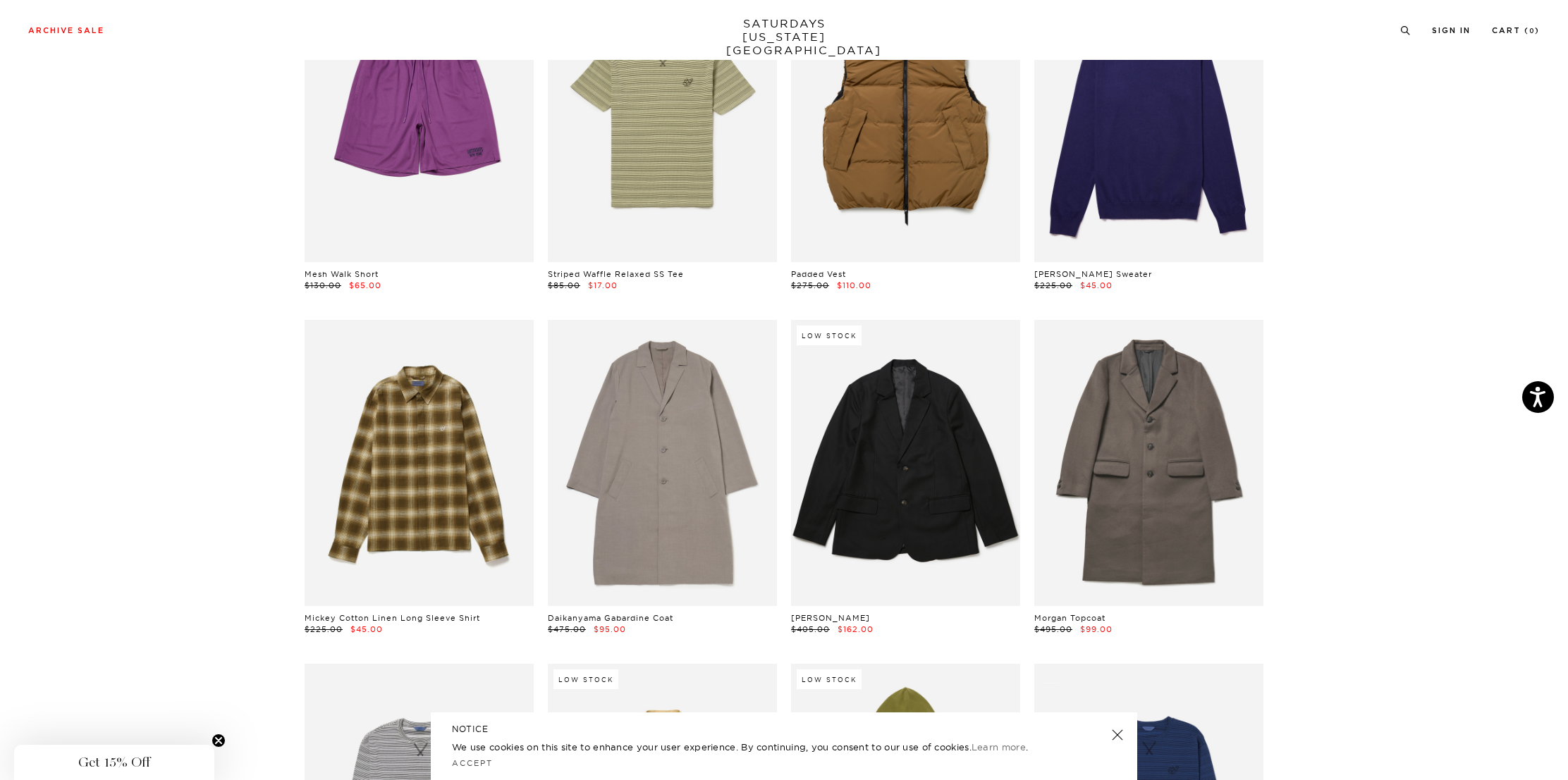
scroll to position [2650, 0]
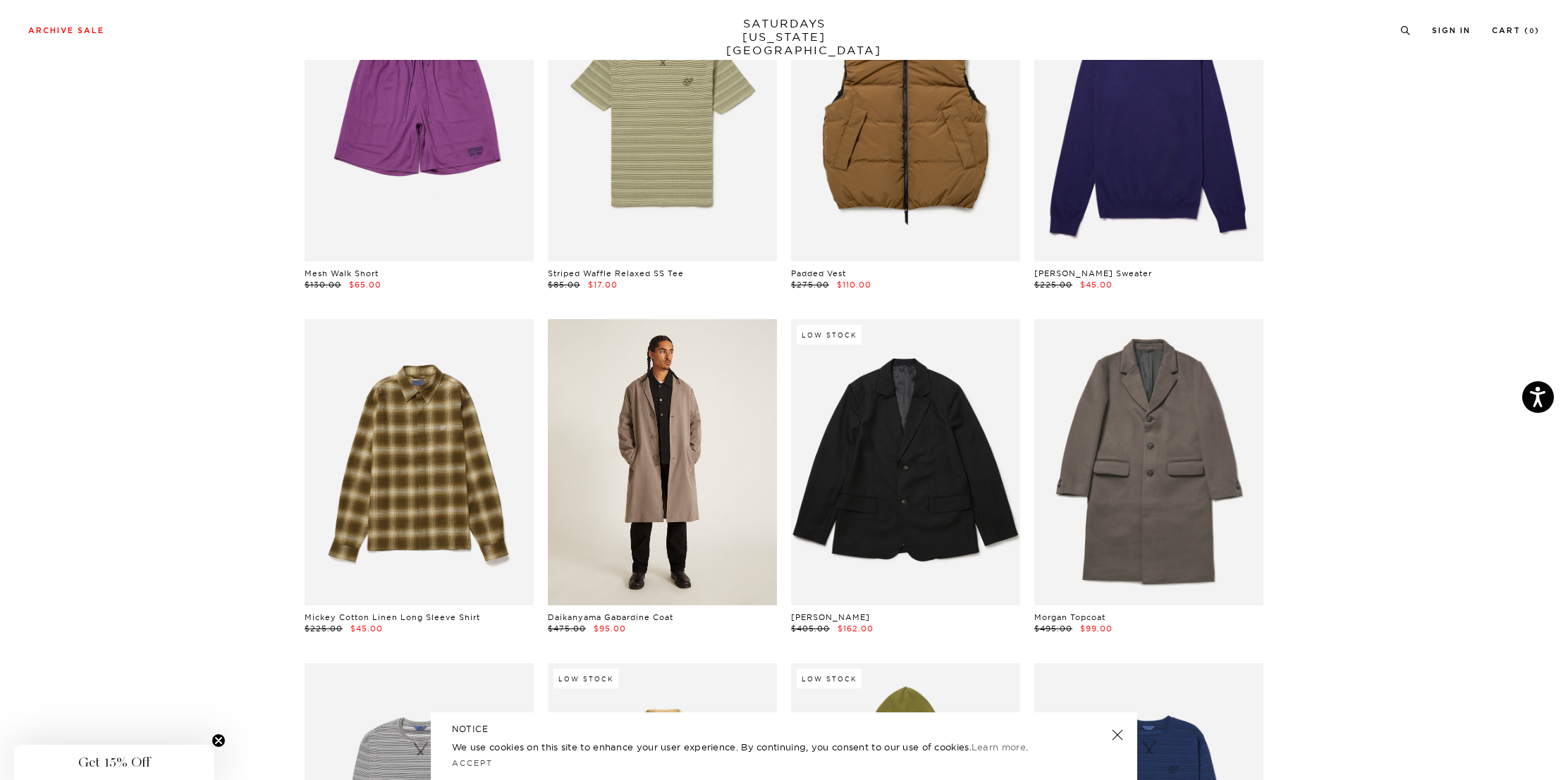
click at [616, 380] on link at bounding box center [663, 462] width 229 height 286
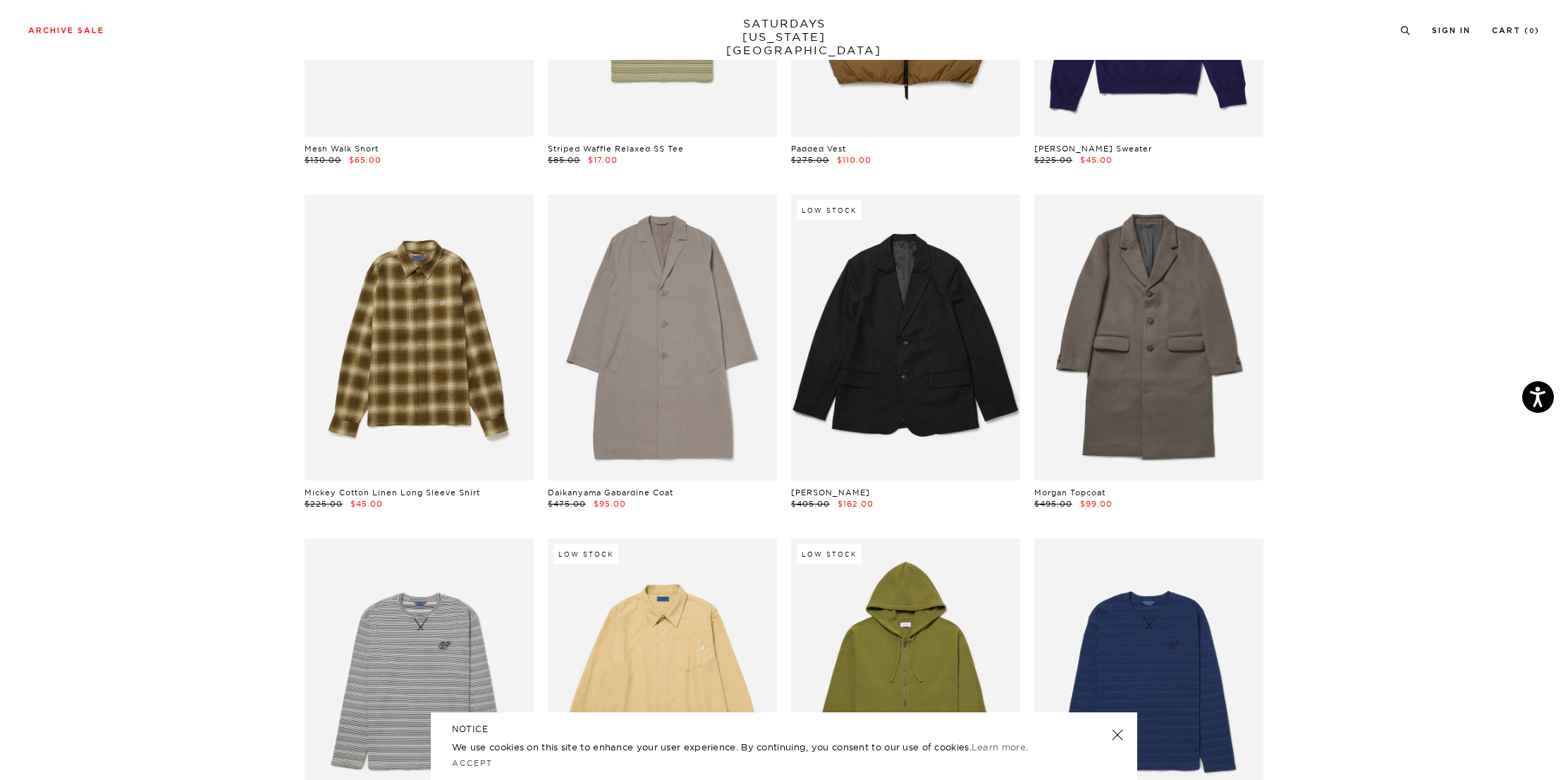
scroll to position [2779, 0]
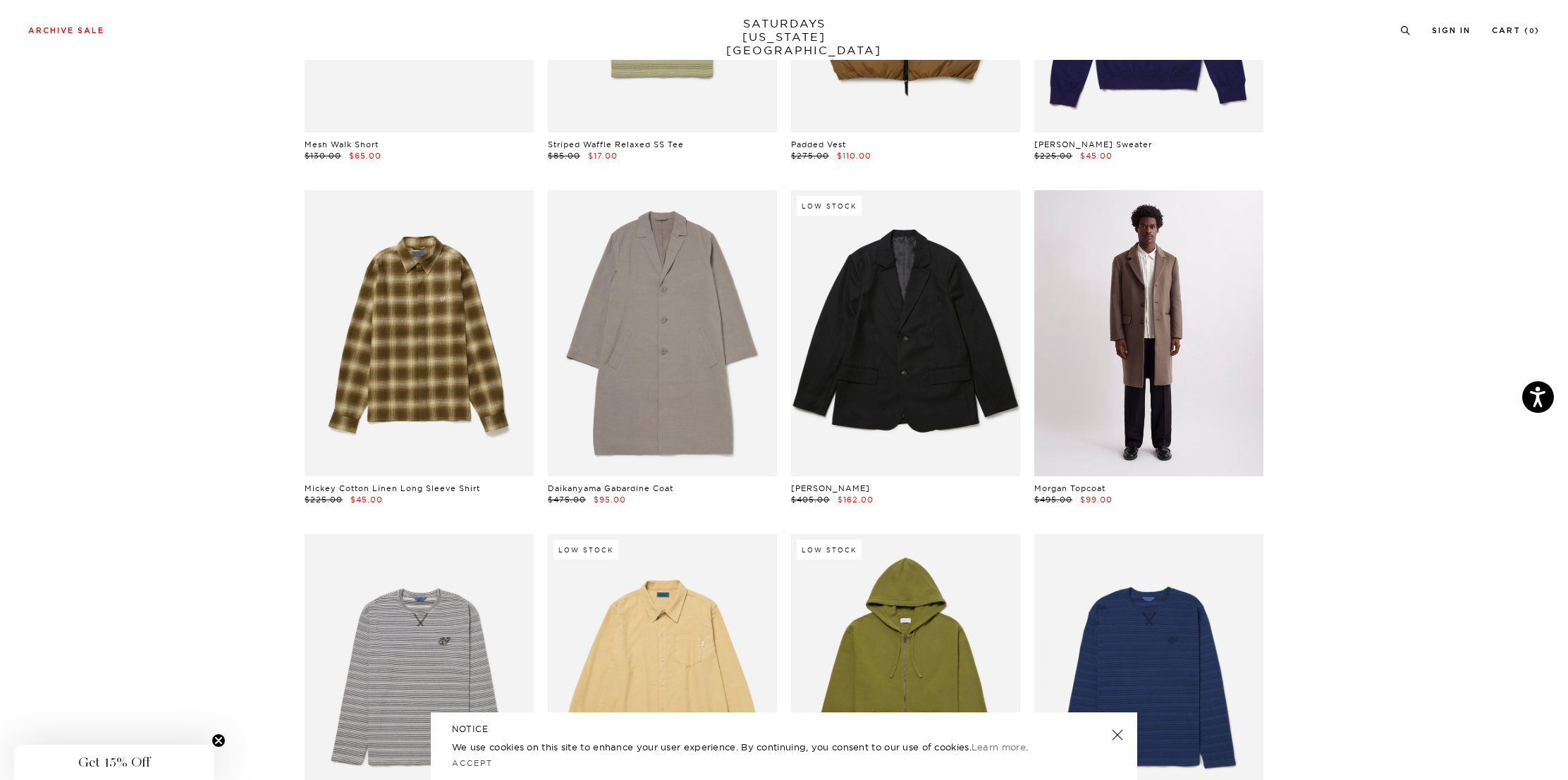
click at [1160, 326] on link at bounding box center [1149, 333] width 229 height 286
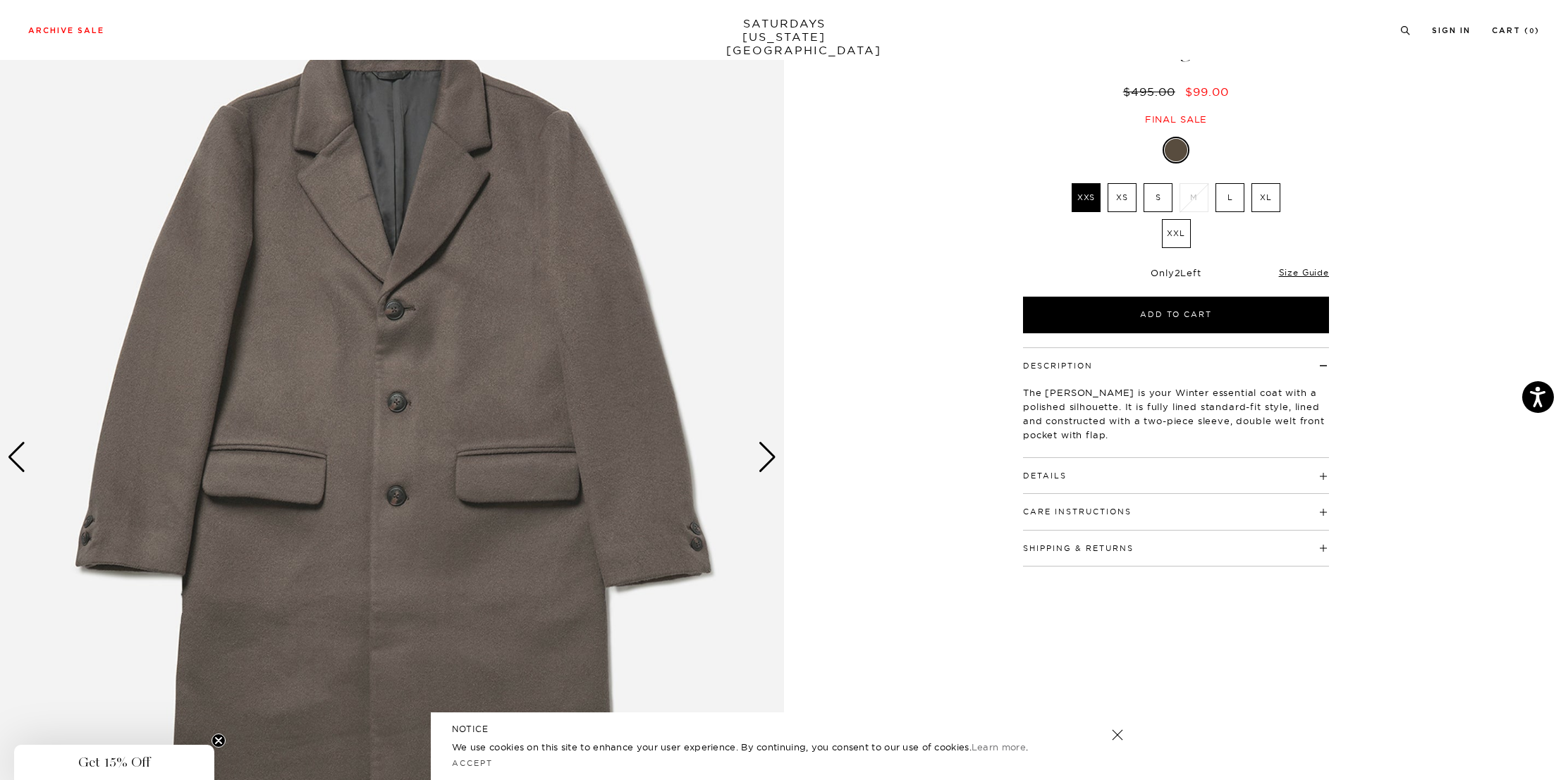
scroll to position [107, 0]
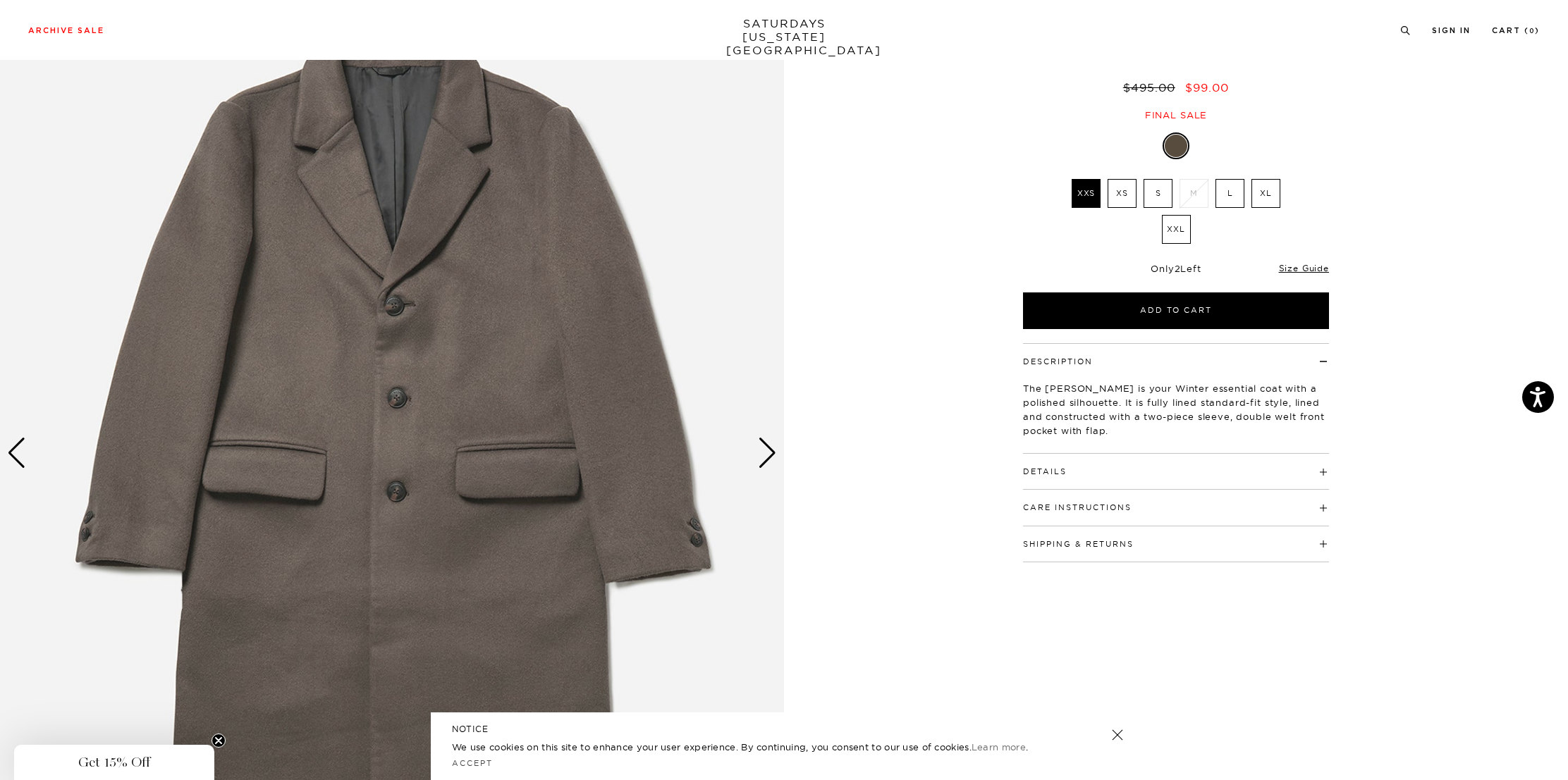
click at [764, 450] on div "Next slide" at bounding box center [768, 453] width 19 height 31
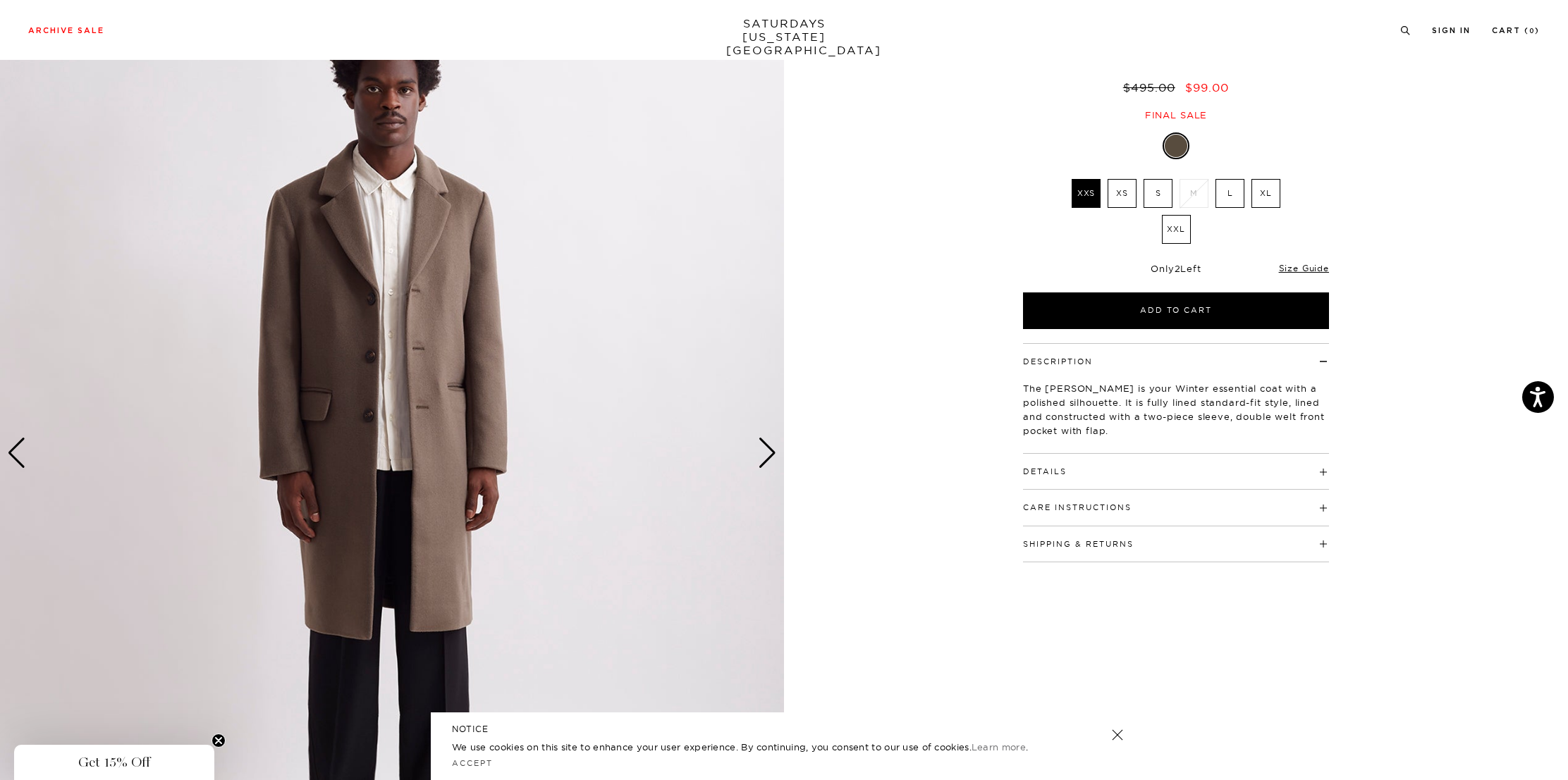
click at [764, 450] on div "Next slide" at bounding box center [768, 453] width 19 height 31
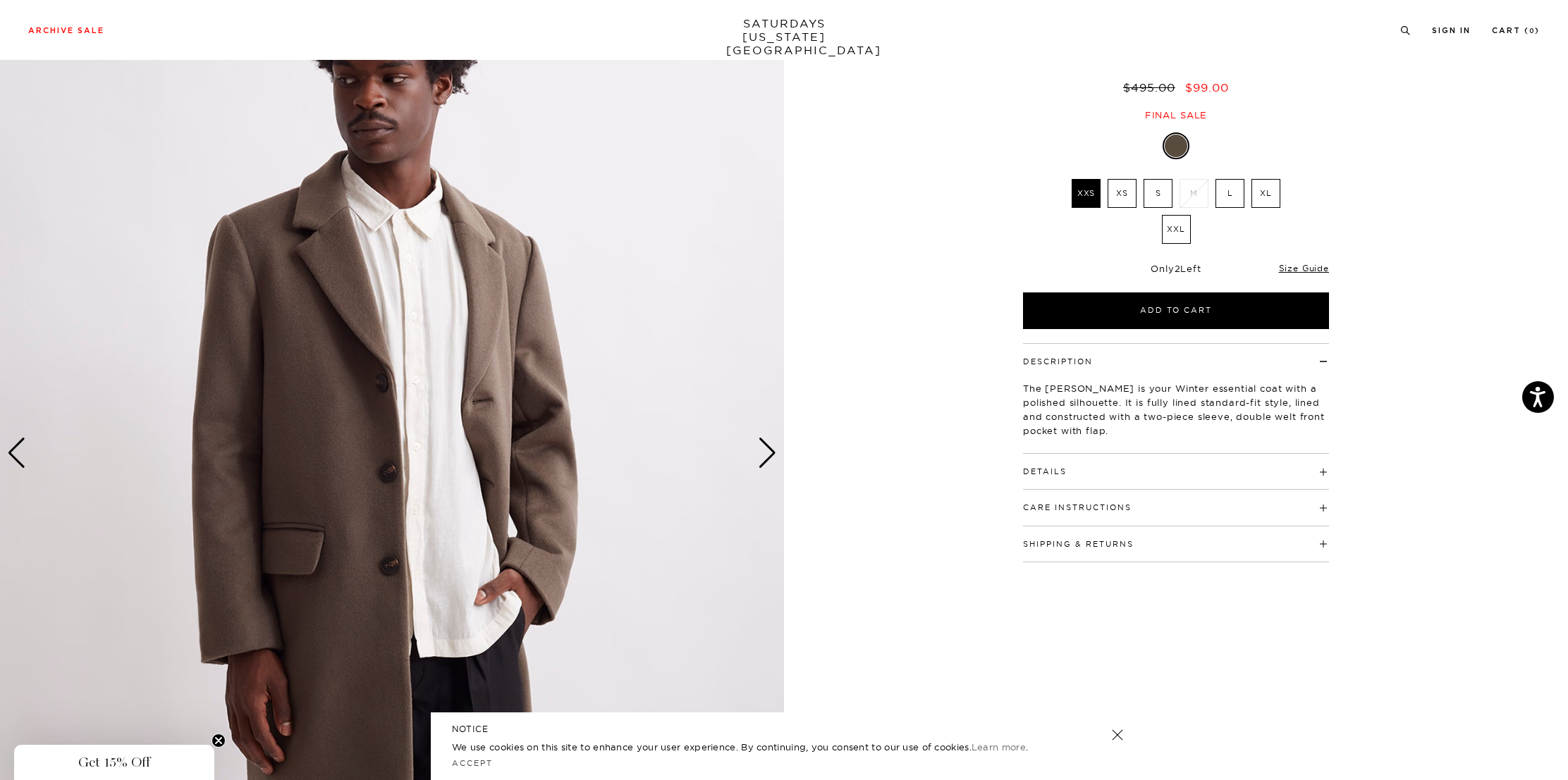
click at [1148, 478] on div "Details 50% Wool, 50% Polyester Fully lined interior Standard lapel notch colla…" at bounding box center [1175, 471] width 306 height 36
click at [1073, 475] on h4 "Details" at bounding box center [1175, 465] width 306 height 23
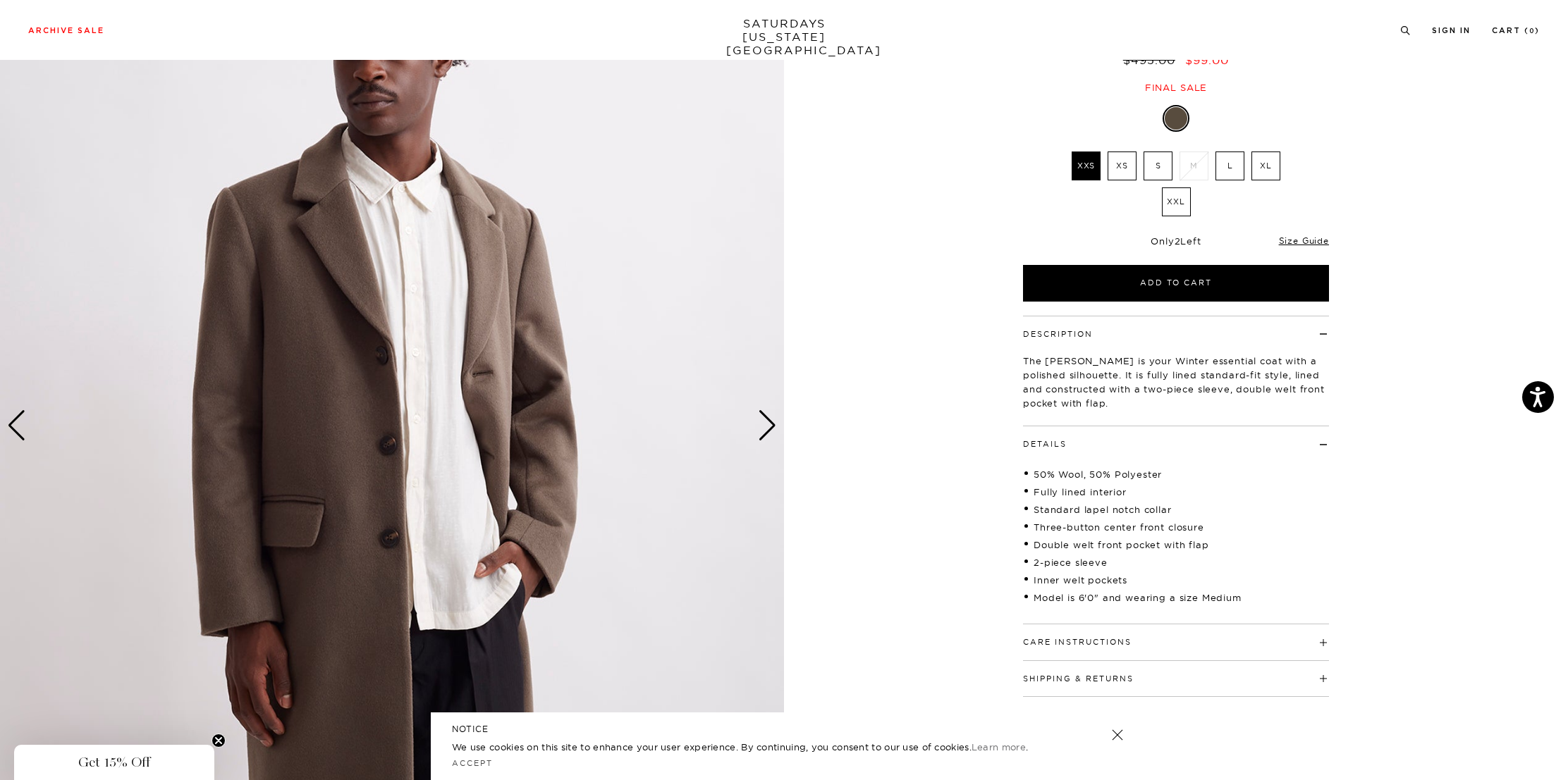
scroll to position [125, 0]
